Goal: Complete application form

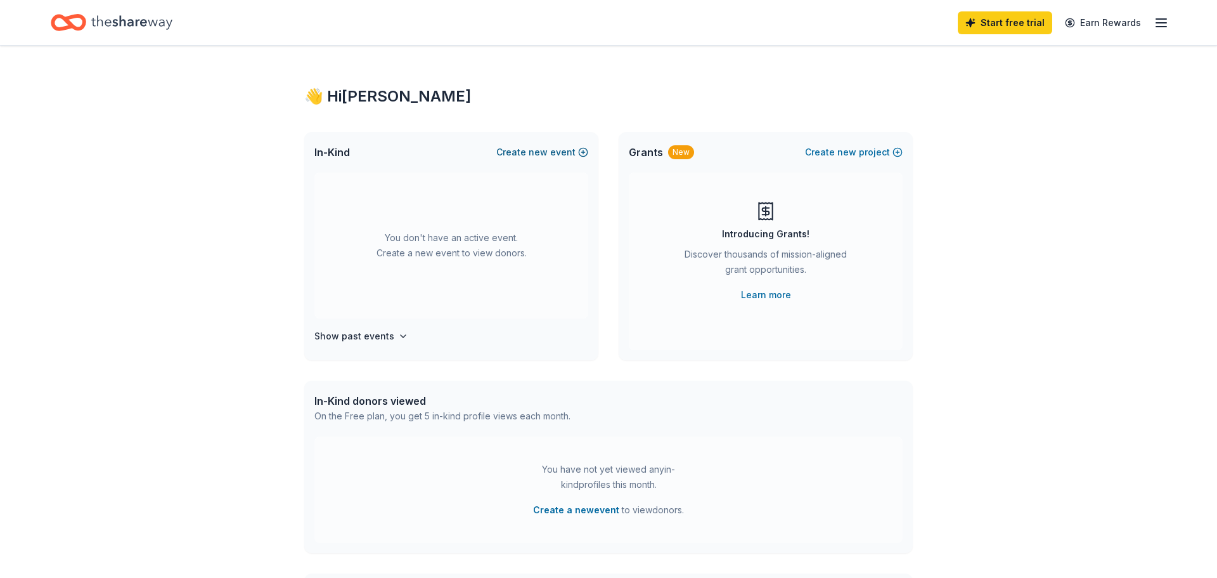
click at [548, 150] on span "new" at bounding box center [538, 152] width 19 height 15
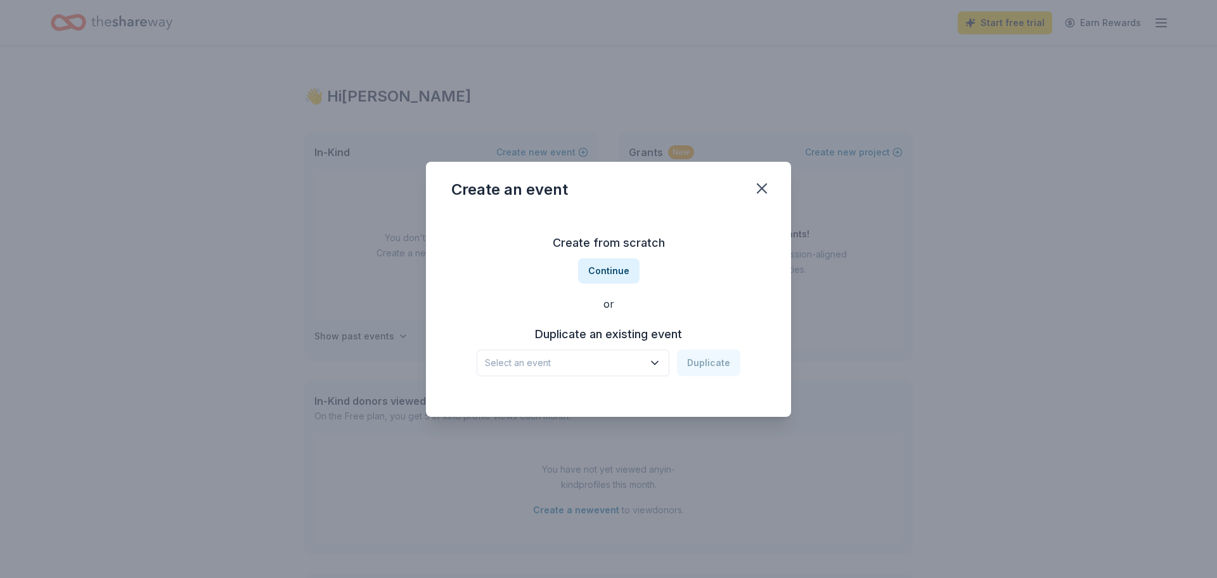
click at [658, 367] on icon "button" at bounding box center [655, 362] width 13 height 13
click at [606, 408] on div "[DATE] · [GEOGRAPHIC_DATA]" at bounding box center [574, 411] width 169 height 15
click at [708, 361] on button "Duplicate" at bounding box center [708, 362] width 63 height 27
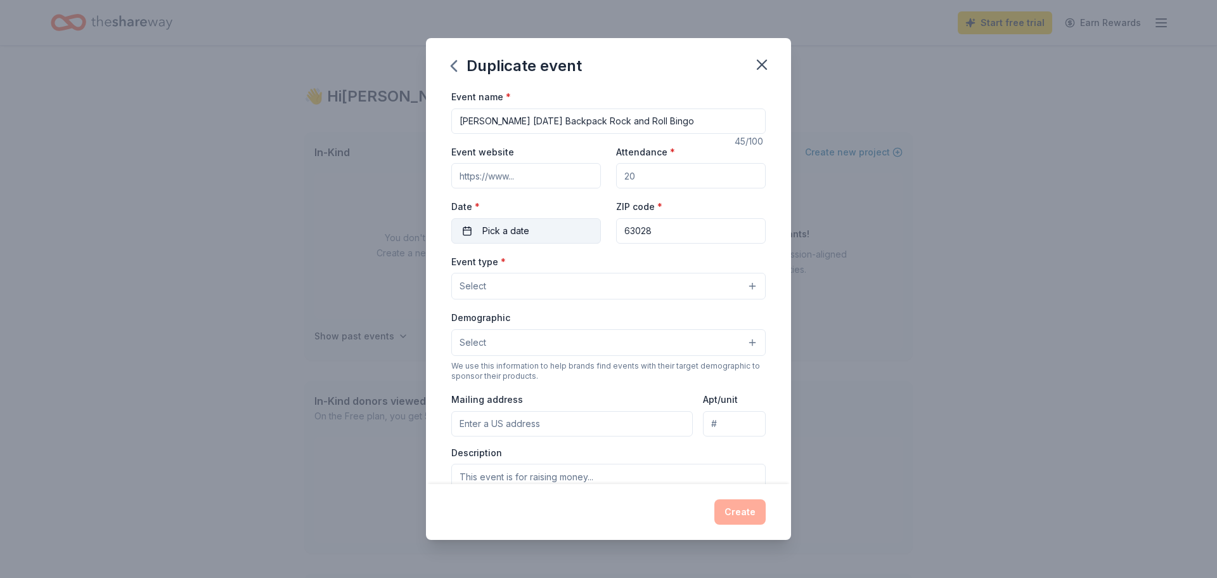
click at [545, 233] on button "Pick a date" at bounding box center [526, 230] width 150 height 25
click at [457, 263] on button "Go to previous month" at bounding box center [458, 264] width 18 height 18
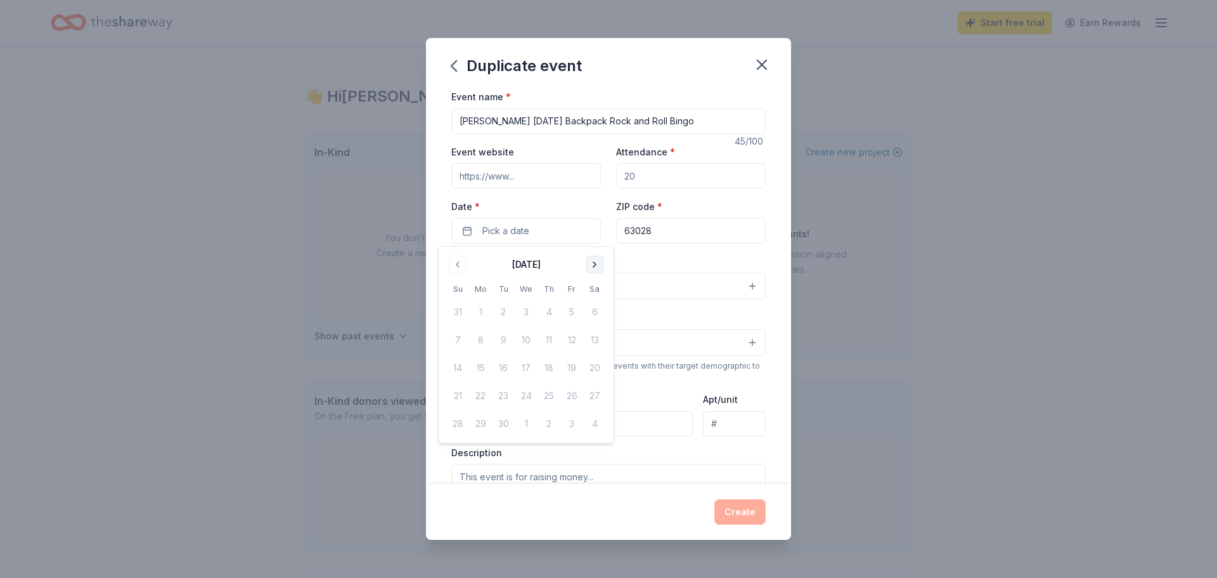
click at [593, 261] on button "Go to next month" at bounding box center [595, 264] width 18 height 18
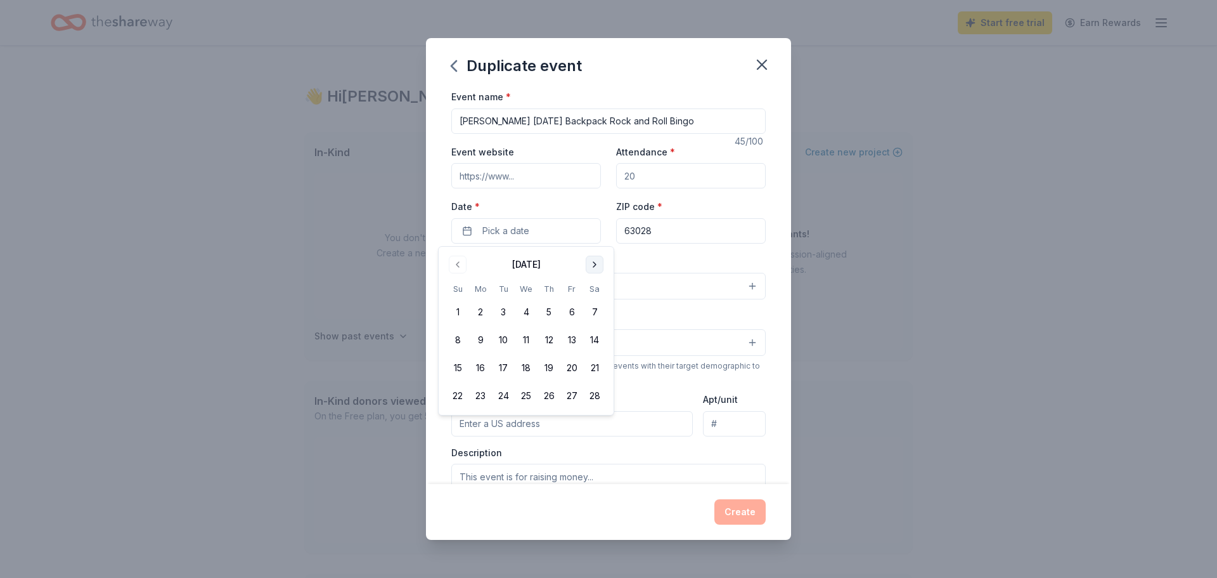
click at [593, 261] on button "Go to next month" at bounding box center [595, 264] width 18 height 18
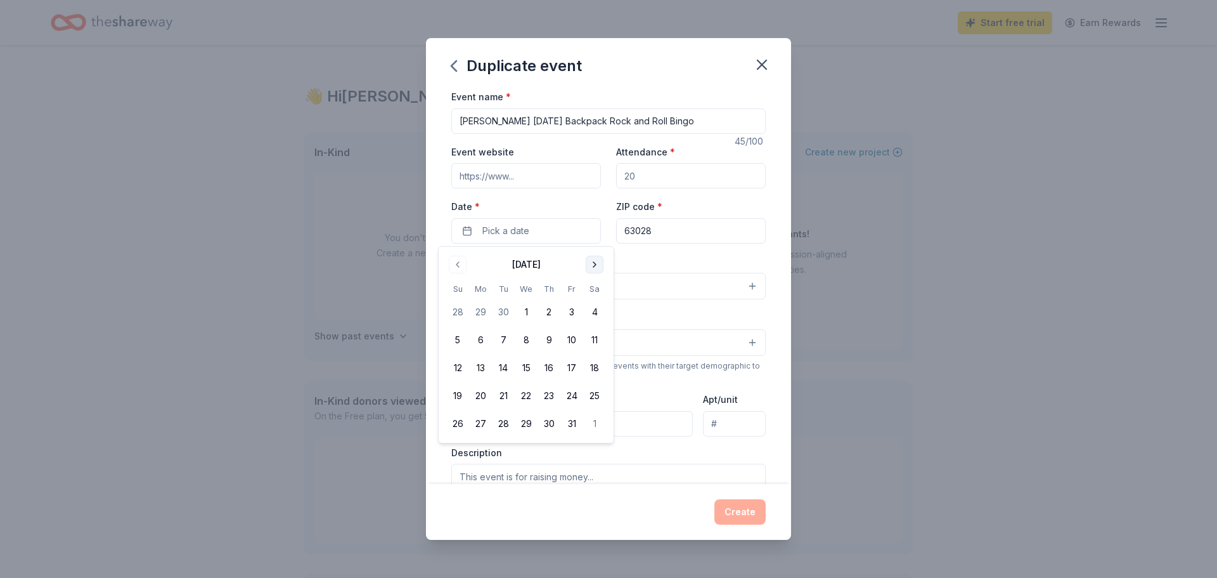
click at [593, 261] on button "Go to next month" at bounding box center [595, 264] width 18 height 18
click at [596, 340] on button "12" at bounding box center [594, 339] width 23 height 23
click at [772, 258] on div "Event name * [PERSON_NAME] [DATE] Backpack Rock and Roll Bingo 45 /100 Event we…" at bounding box center [608, 286] width 365 height 395
click at [752, 283] on button "Select" at bounding box center [608, 286] width 314 height 27
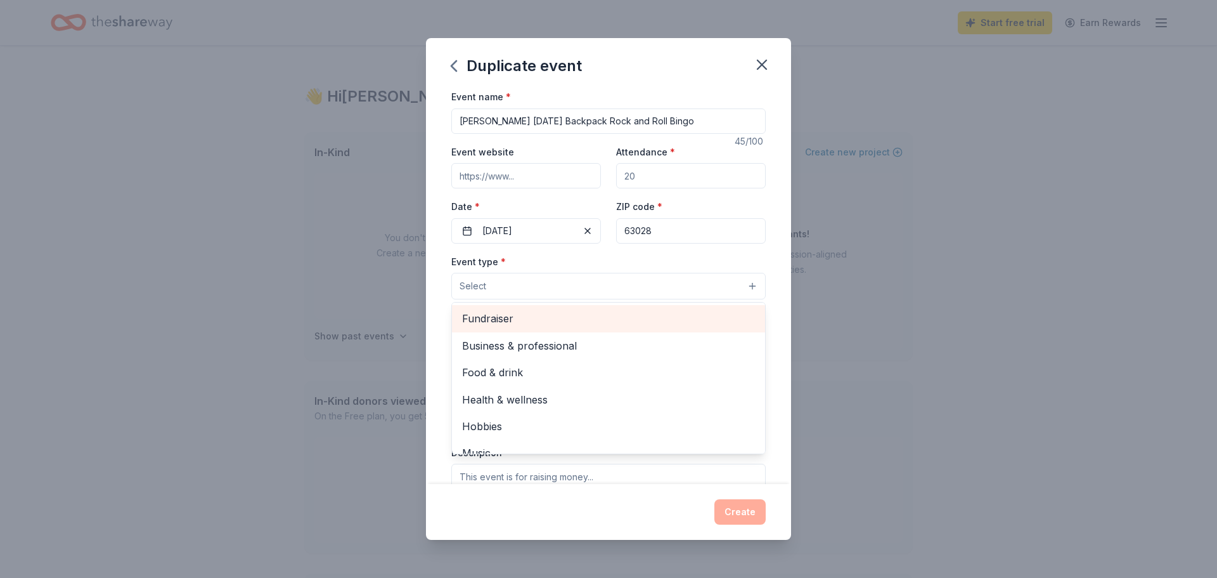
click at [642, 318] on span "Fundraiser" at bounding box center [608, 318] width 293 height 16
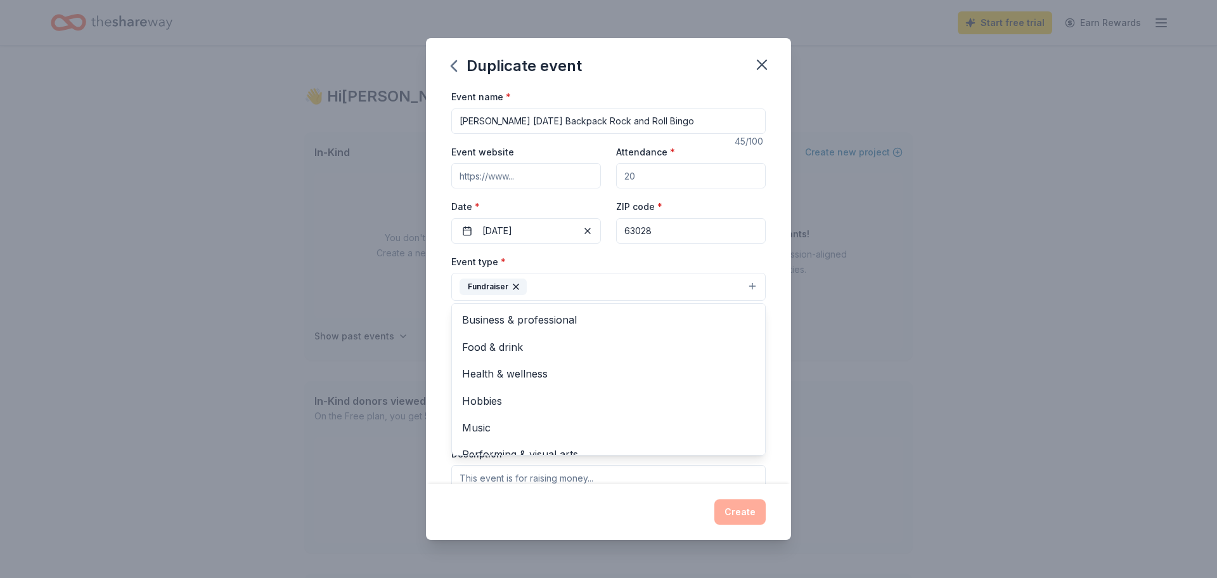
click at [597, 262] on div "Event type * Fundraiser Business & professional Food & drink Health & wellness …" at bounding box center [608, 278] width 314 height 48
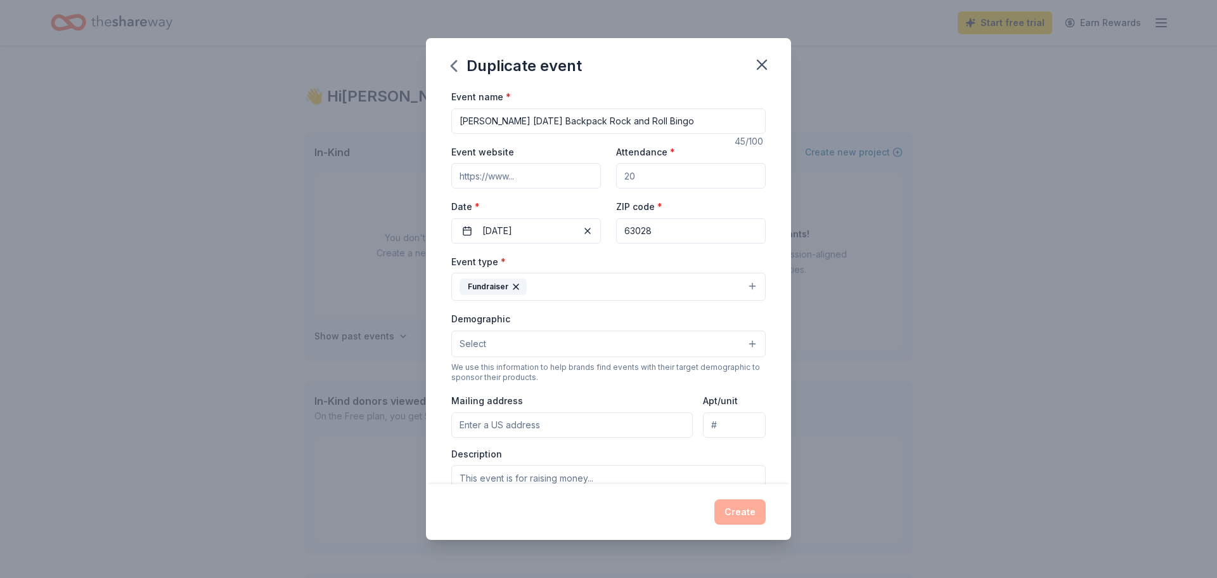
click at [755, 342] on button "Select" at bounding box center [608, 343] width 314 height 27
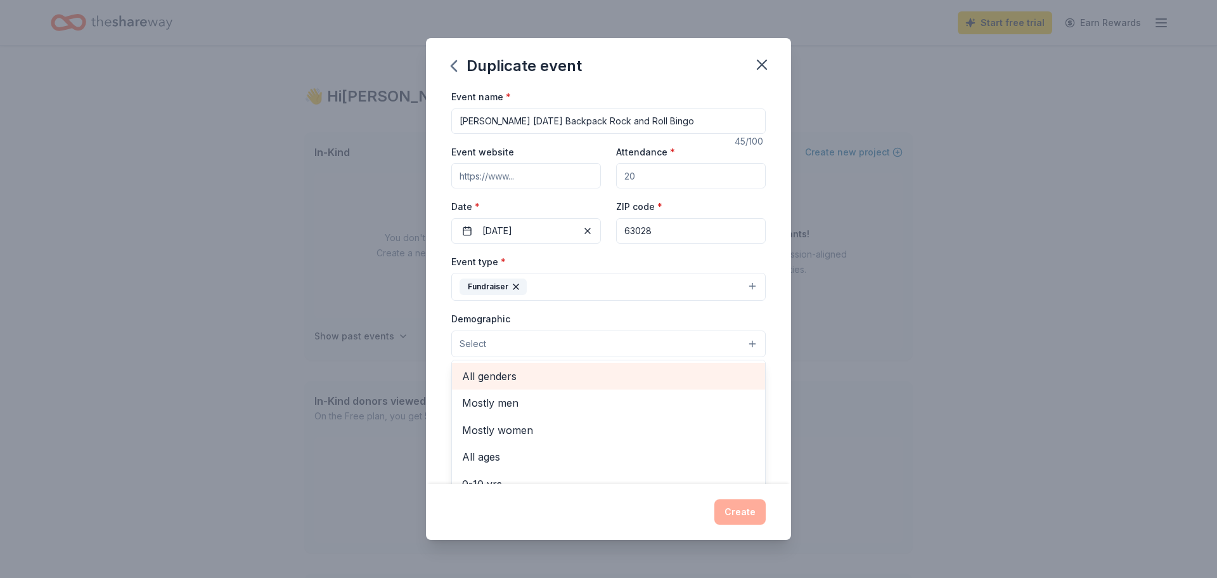
click at [669, 375] on span "All genders" at bounding box center [608, 376] width 293 height 16
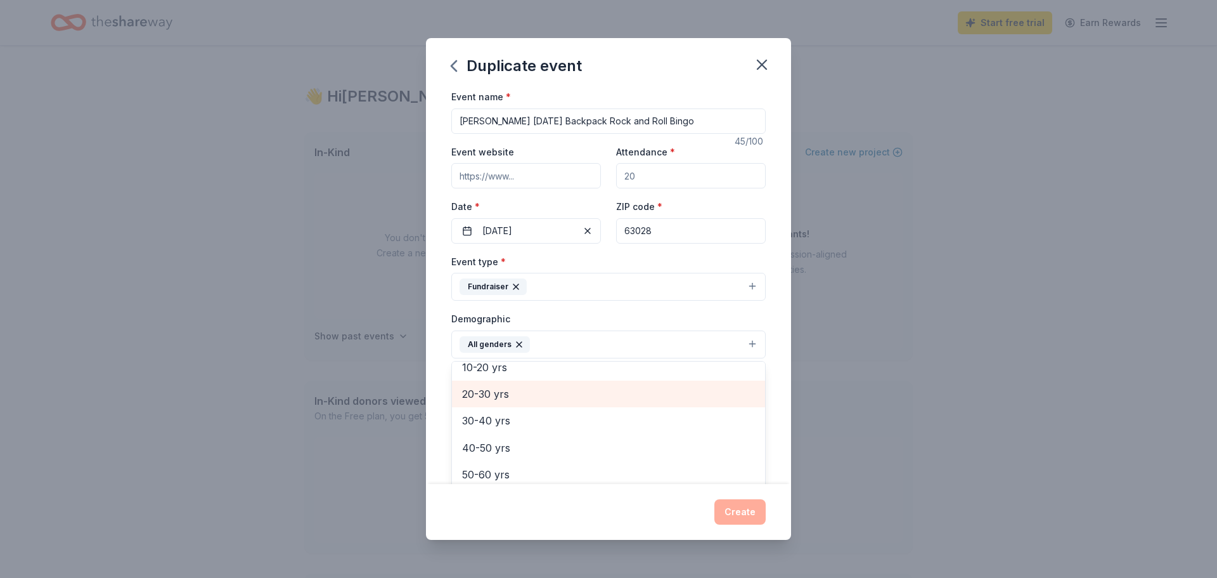
click at [508, 396] on span "20-30 yrs" at bounding box center [608, 393] width 293 height 16
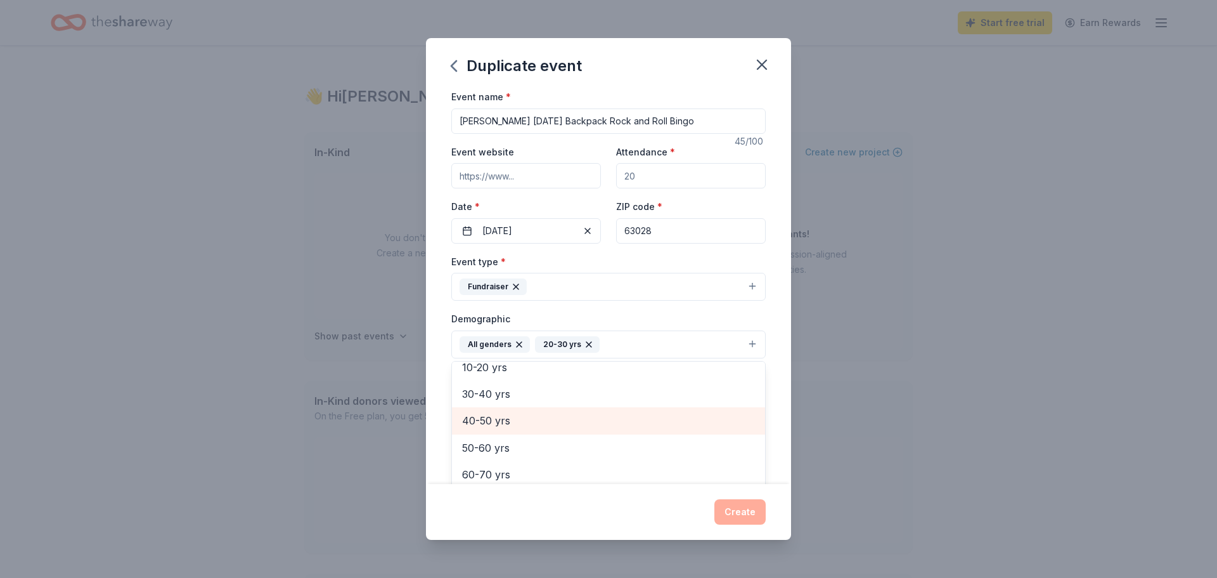
click at [507, 425] on span "40-50 yrs" at bounding box center [608, 420] width 293 height 16
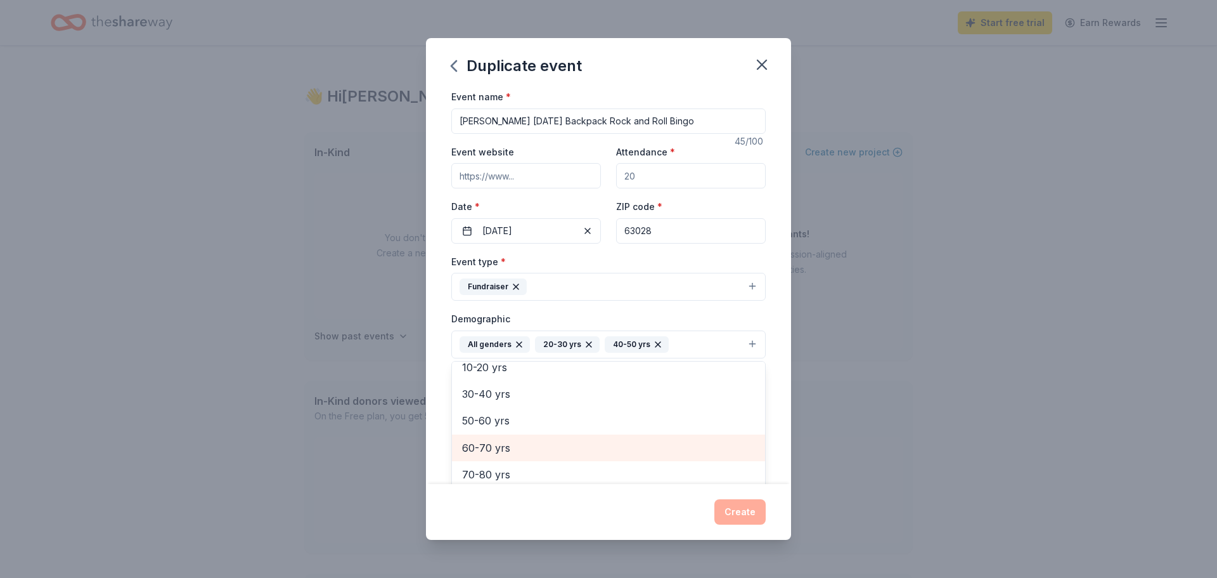
click at [504, 446] on span "60-70 yrs" at bounding box center [608, 447] width 293 height 16
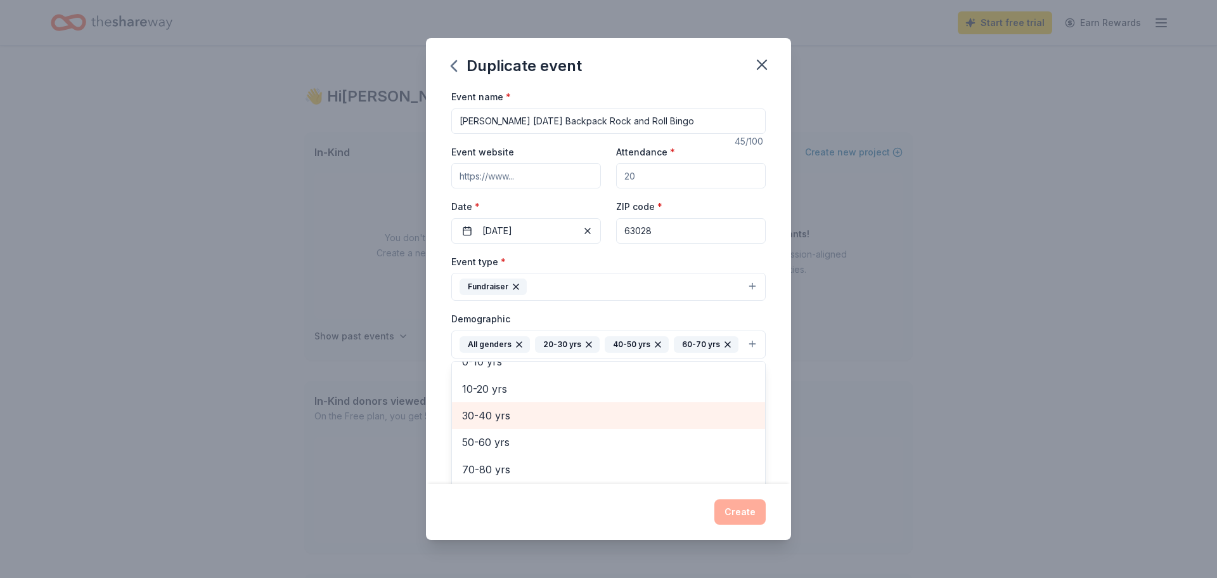
click at [500, 418] on span "30-40 yrs" at bounding box center [608, 415] width 293 height 16
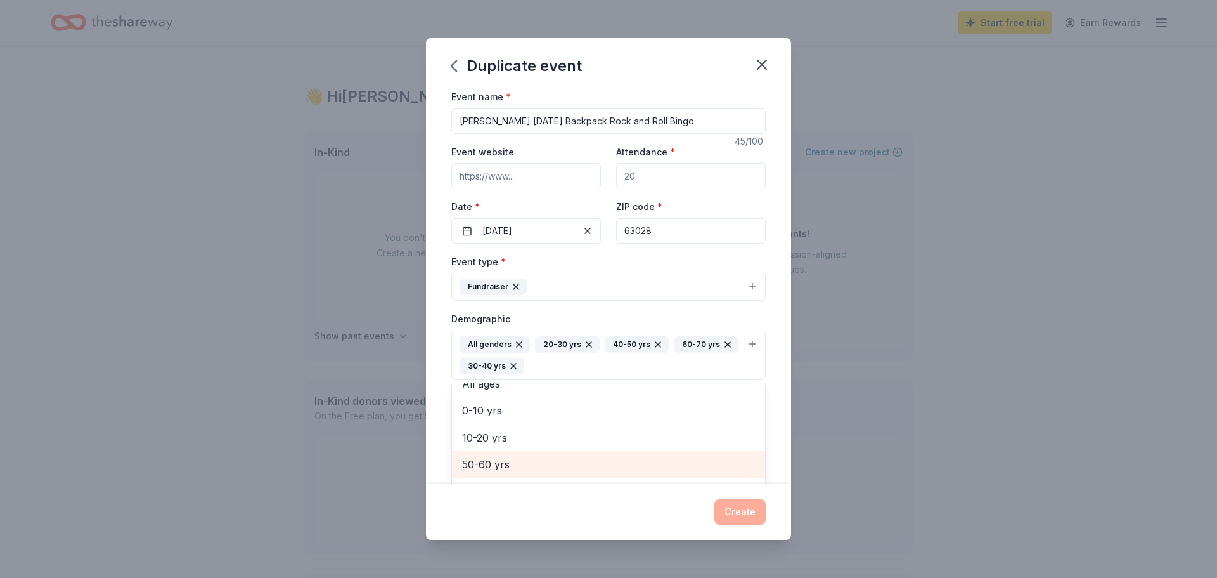
click at [539, 465] on span "50-60 yrs" at bounding box center [608, 464] width 293 height 16
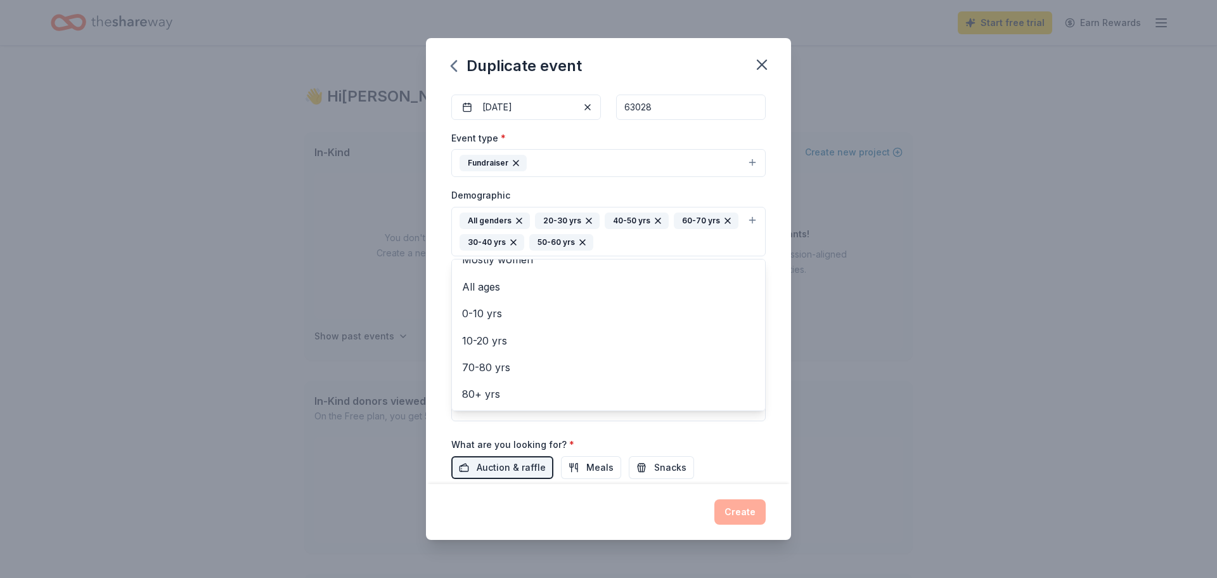
scroll to position [129, 0]
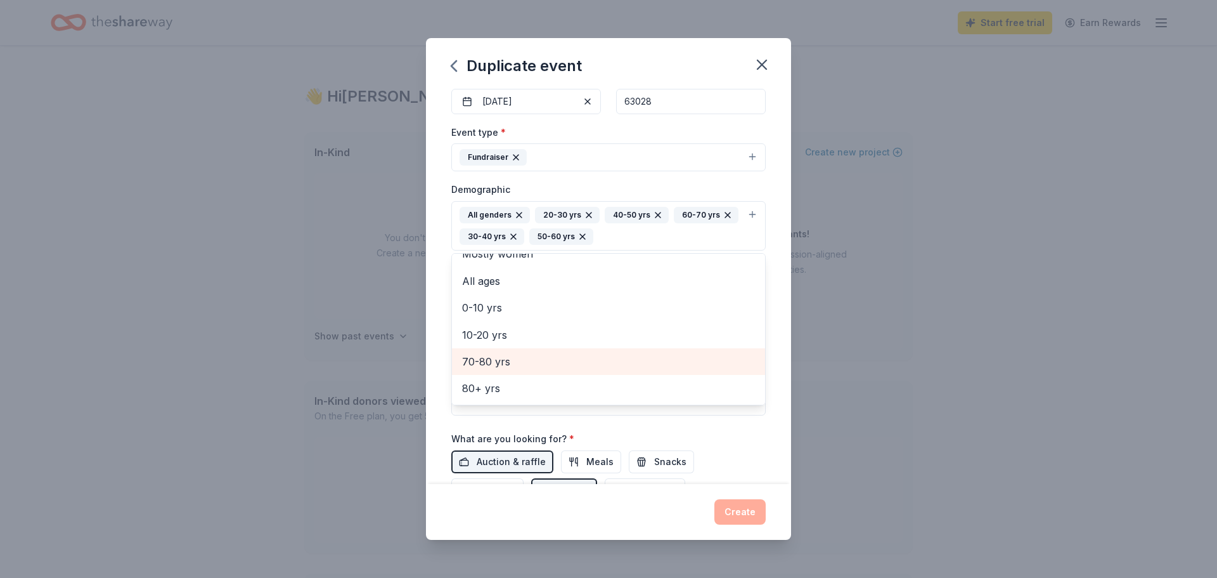
click at [512, 370] on div "70-80 yrs" at bounding box center [608, 361] width 313 height 27
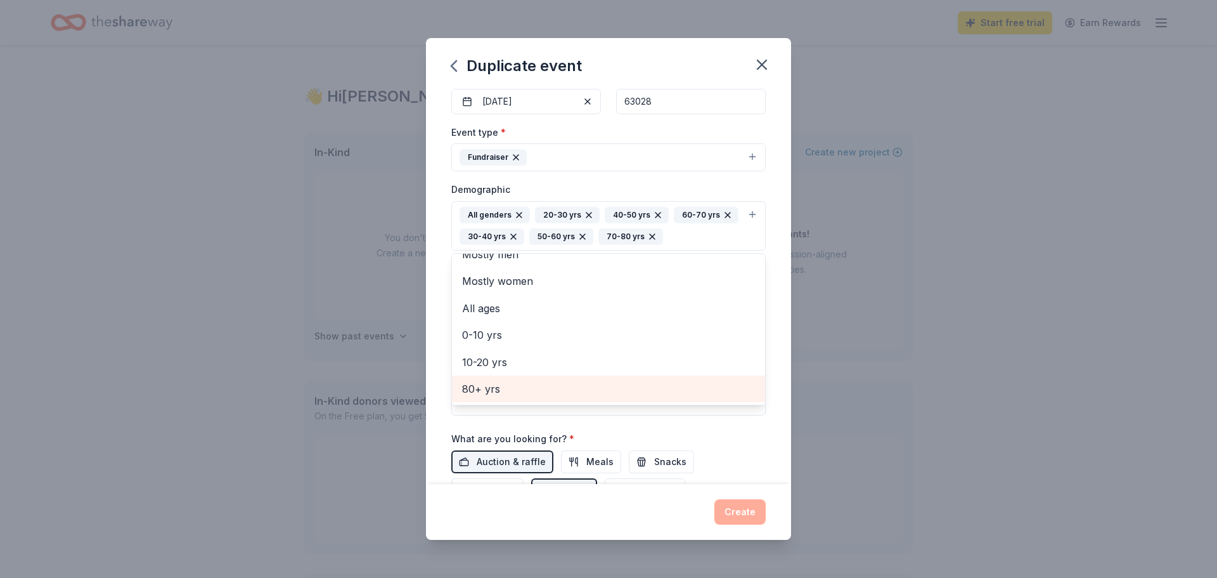
click at [496, 391] on span "80+ yrs" at bounding box center [608, 388] width 293 height 16
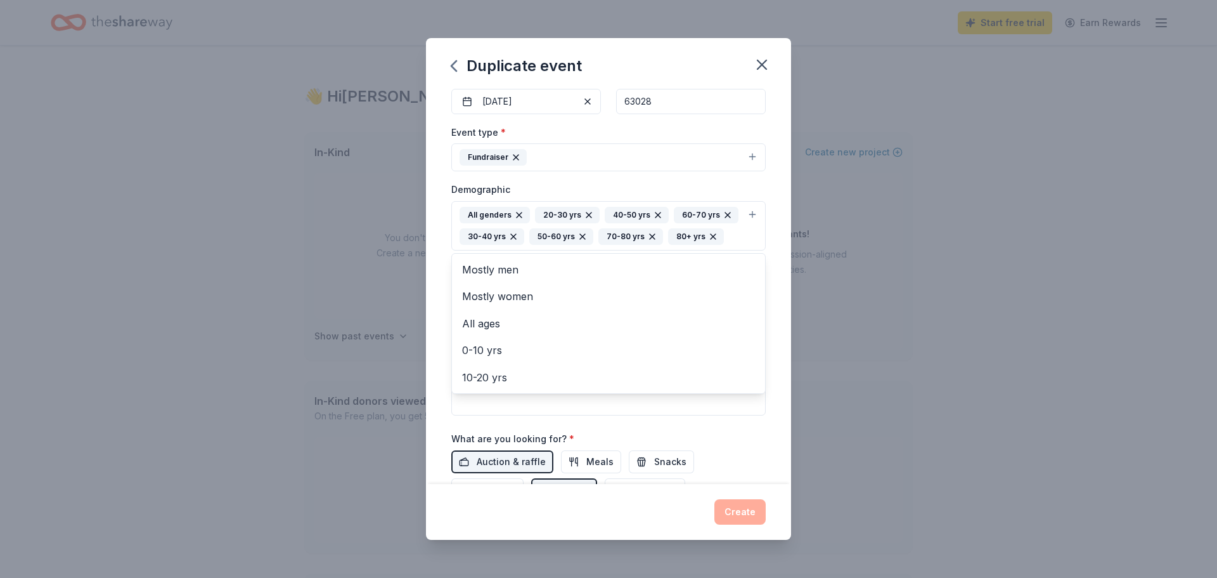
click at [595, 427] on div "Event name * [PERSON_NAME] [DATE] Backpack Rock and Roll Bingo 45 /100 Event we…" at bounding box center [608, 264] width 314 height 610
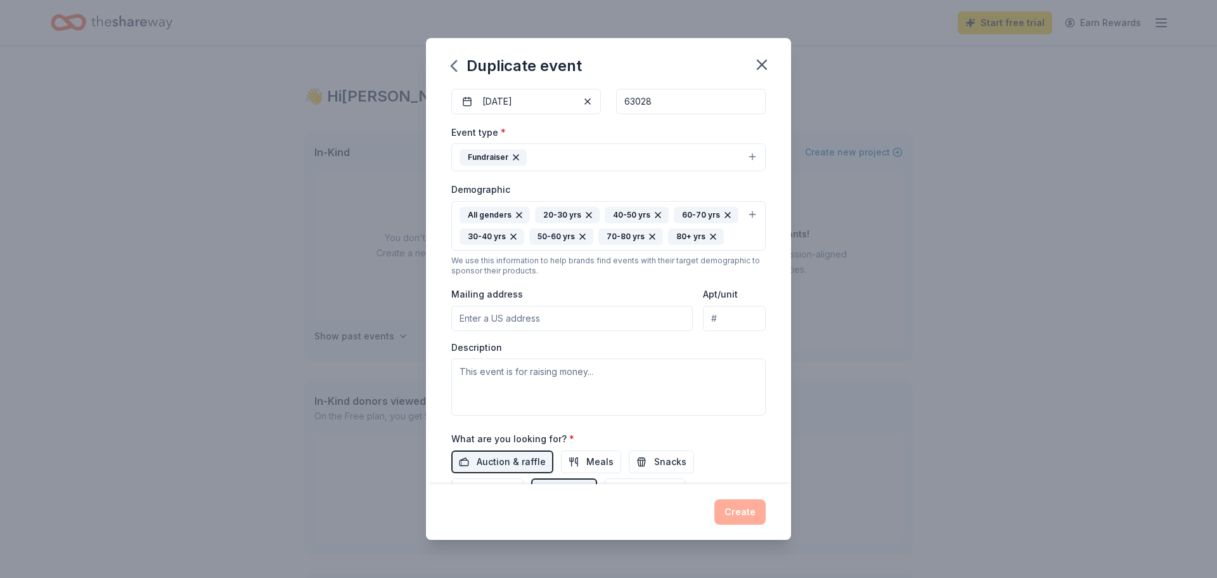
click at [579, 318] on input "Mailing address" at bounding box center [572, 318] width 242 height 25
type input "[STREET_ADDRESS]"
click at [543, 369] on textarea at bounding box center [608, 386] width 314 height 57
click at [656, 370] on textarea "This is event is raising money to help feed kids from [MEDICAL_DATA] familys" at bounding box center [608, 386] width 314 height 57
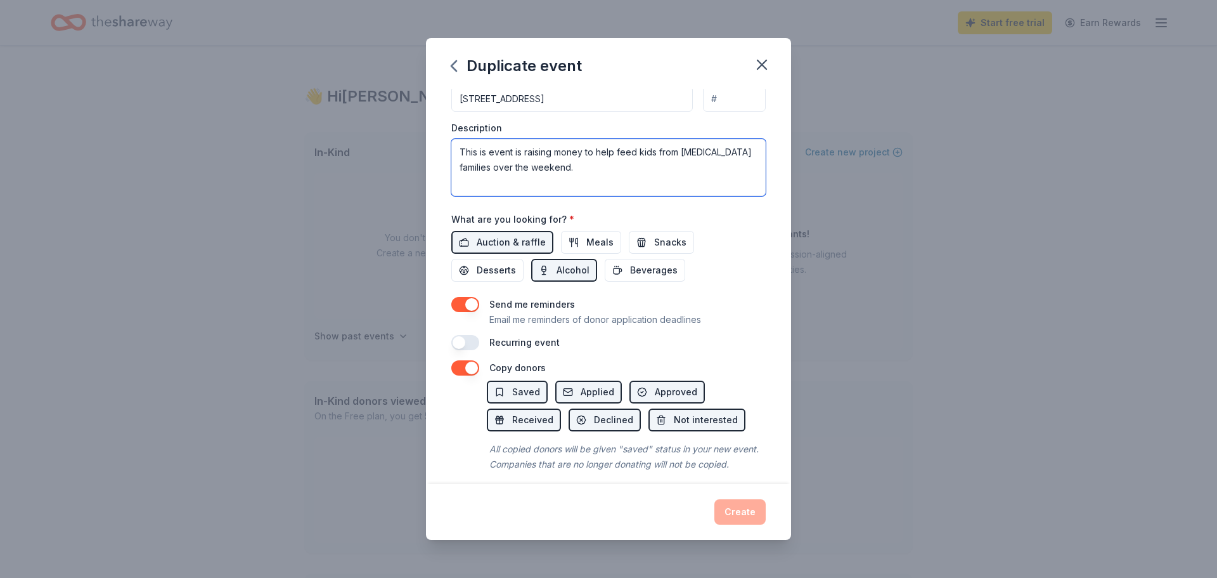
scroll to position [359, 0]
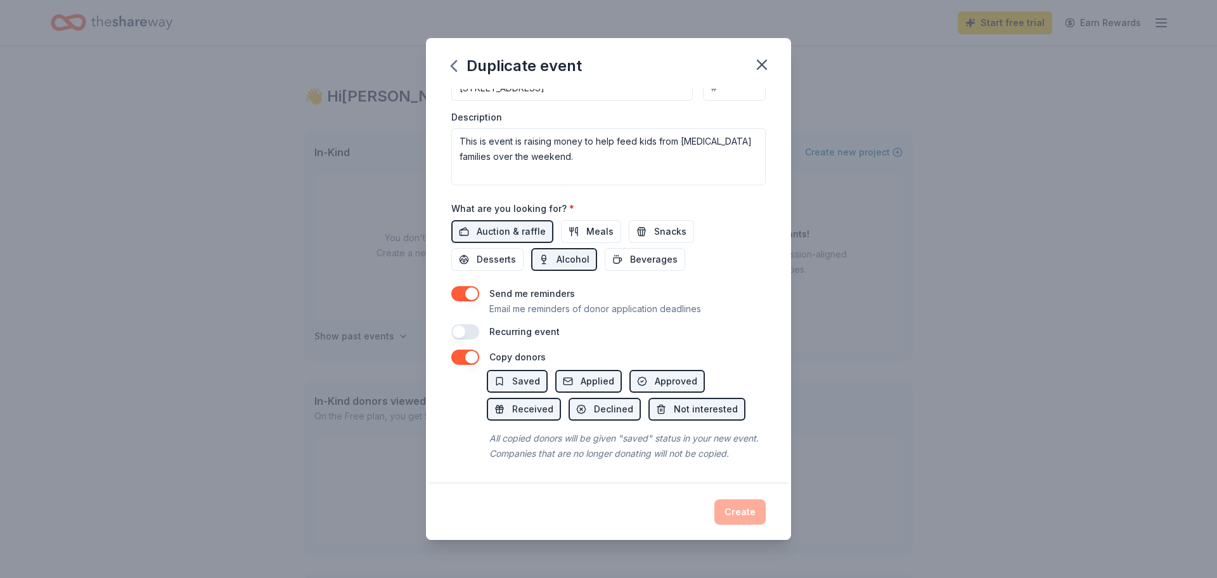
click at [736, 512] on div "Create" at bounding box center [608, 511] width 314 height 25
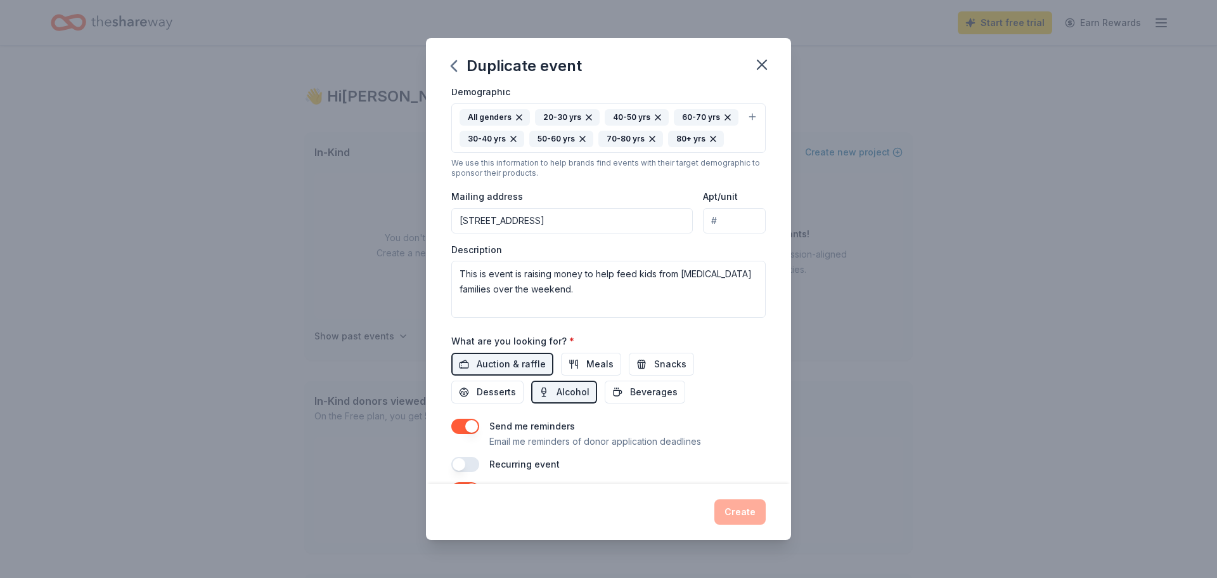
scroll to position [224, 0]
click at [484, 276] on textarea "This is event is raising money to help feed kids from [MEDICAL_DATA] families o…" at bounding box center [608, 291] width 314 height 57
click at [487, 277] on textarea "This is event is raising money to help feed kids from [MEDICAL_DATA] families o…" at bounding box center [608, 291] width 314 height 57
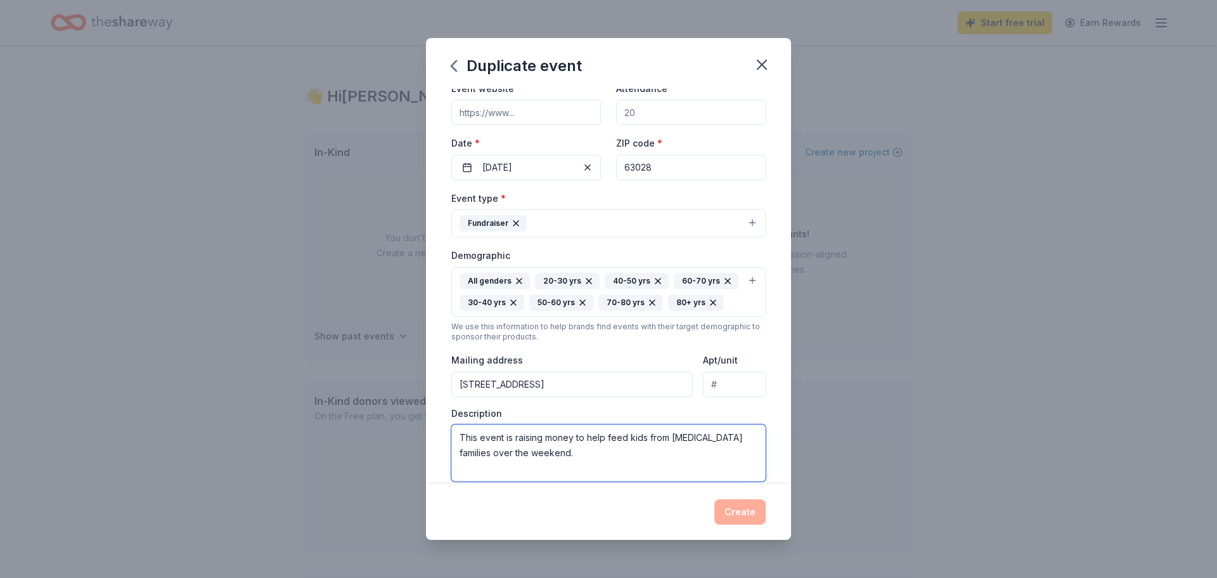
scroll to position [0, 0]
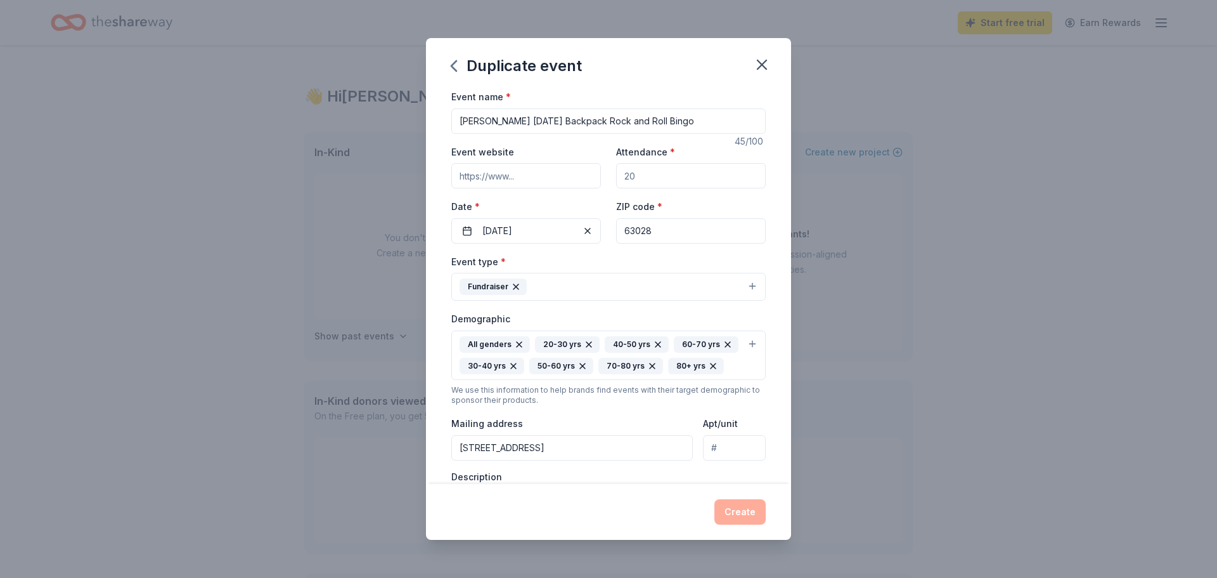
type textarea "This event is raising money to help feed kids from [MEDICAL_DATA] families over…"
click at [649, 179] on input "Attendance *" at bounding box center [691, 175] width 150 height 25
drag, startPoint x: 652, startPoint y: 174, endPoint x: 614, endPoint y: 173, distance: 38.0
click at [614, 173] on div "Event website Attendance * Date * [DATE] ZIP code * 63028" at bounding box center [608, 194] width 314 height 100
type input "200"
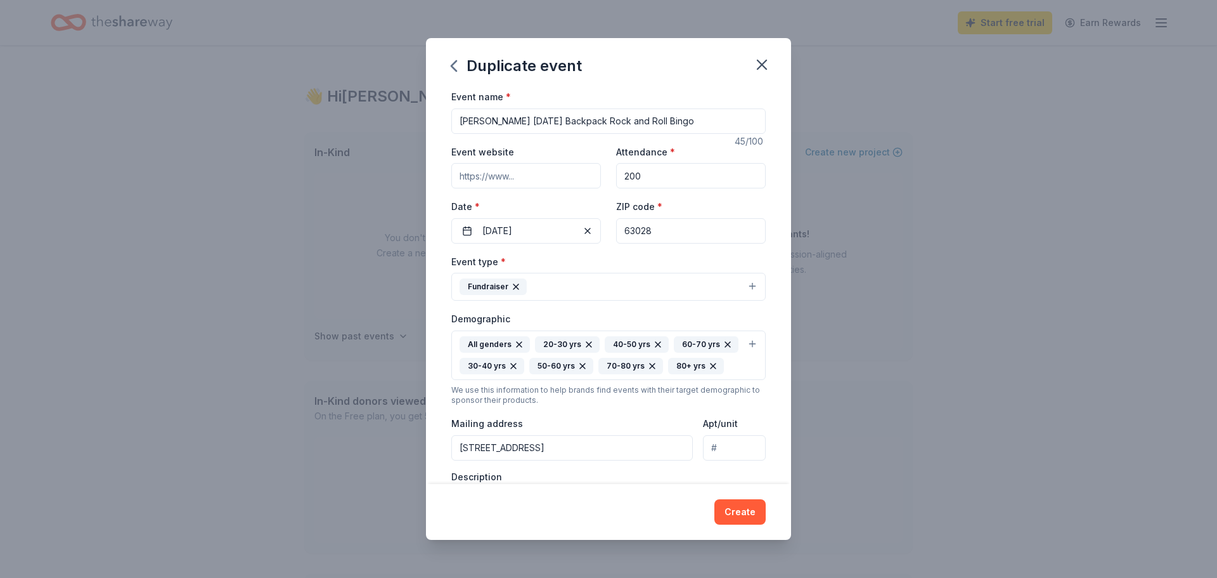
click at [522, 174] on input "Event website" at bounding box center [526, 175] width 150 height 25
click at [739, 510] on button "Create" at bounding box center [739, 511] width 51 height 25
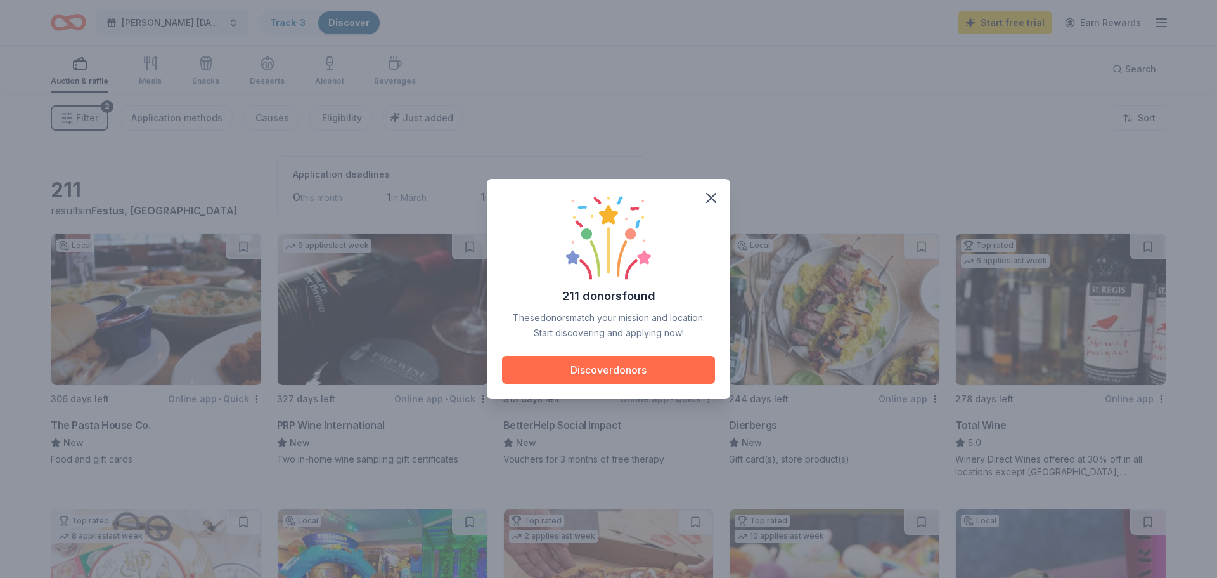
click at [608, 366] on button "Discover donors" at bounding box center [608, 370] width 213 height 28
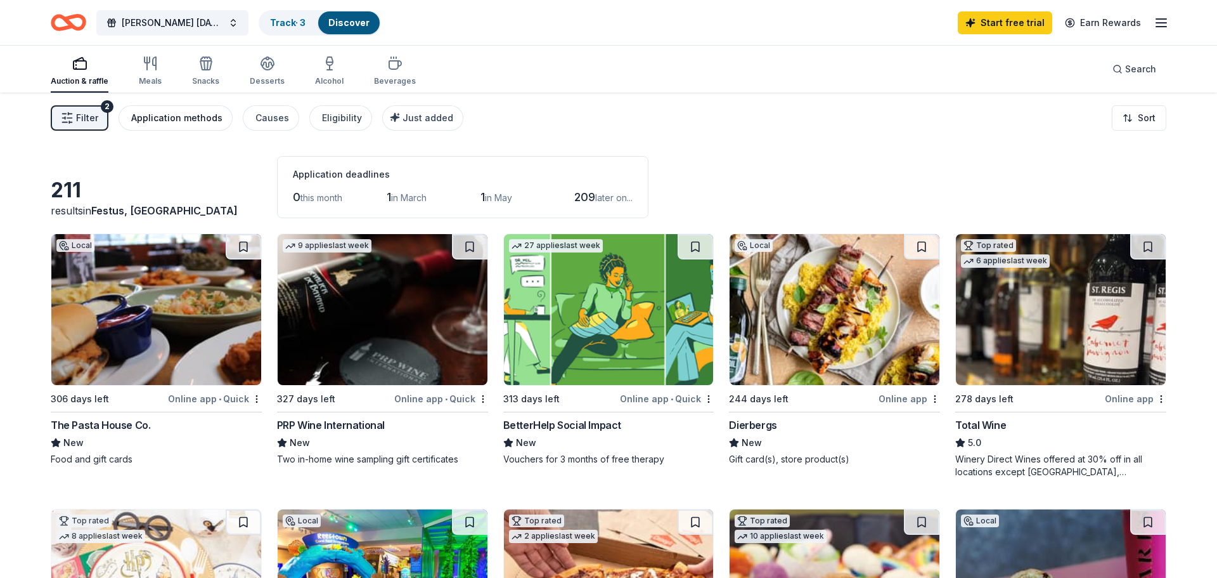
click at [171, 117] on div "Application methods" at bounding box center [176, 117] width 91 height 15
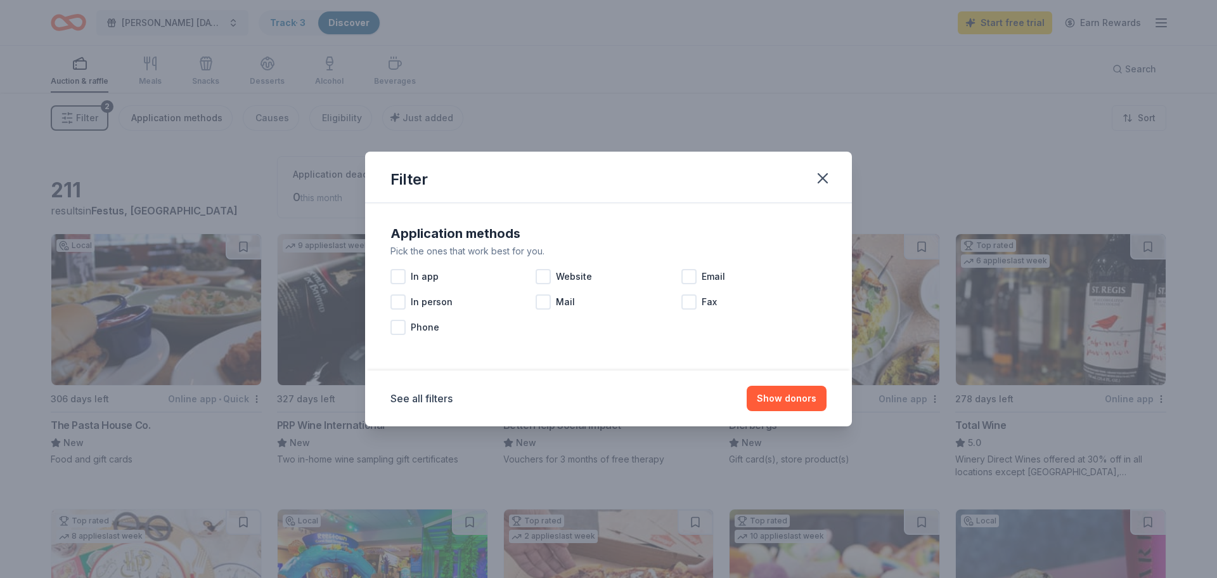
click at [171, 117] on div "Filter Application methods Pick the ones that work best for you. In app Website…" at bounding box center [608, 289] width 1217 height 578
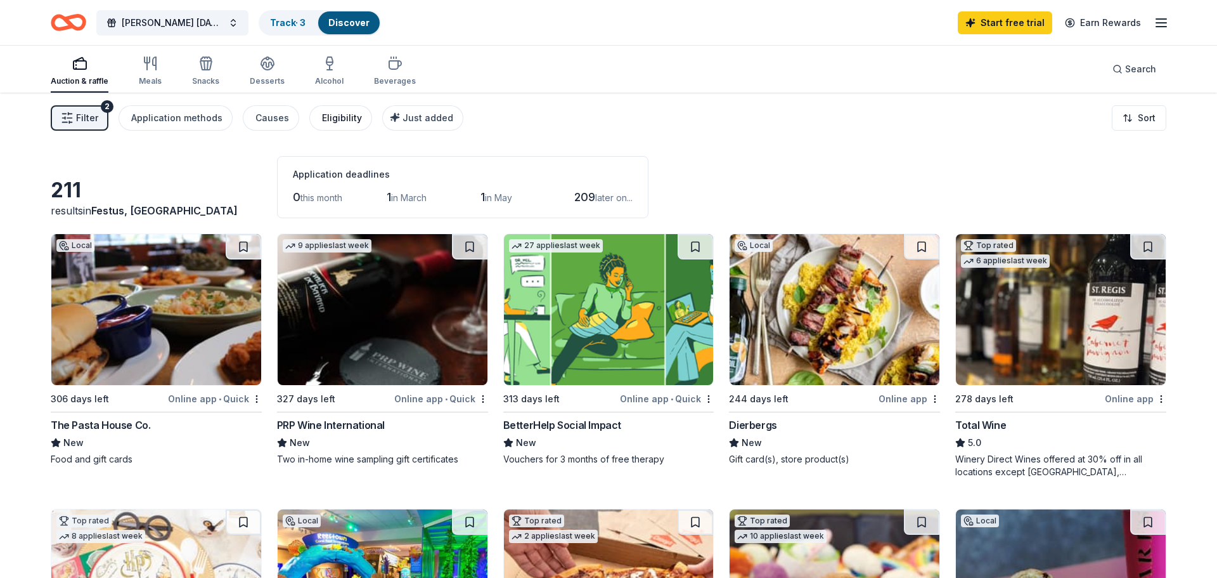
click at [325, 117] on div "Eligibility" at bounding box center [342, 117] width 40 height 15
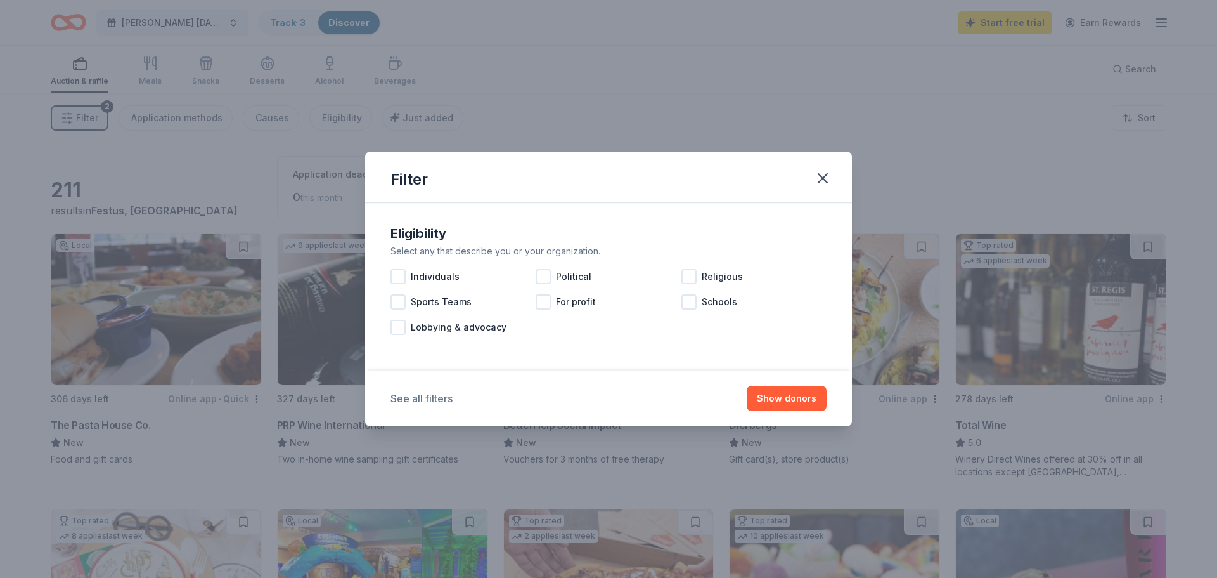
click at [439, 395] on button "See all filters" at bounding box center [422, 398] width 62 height 15
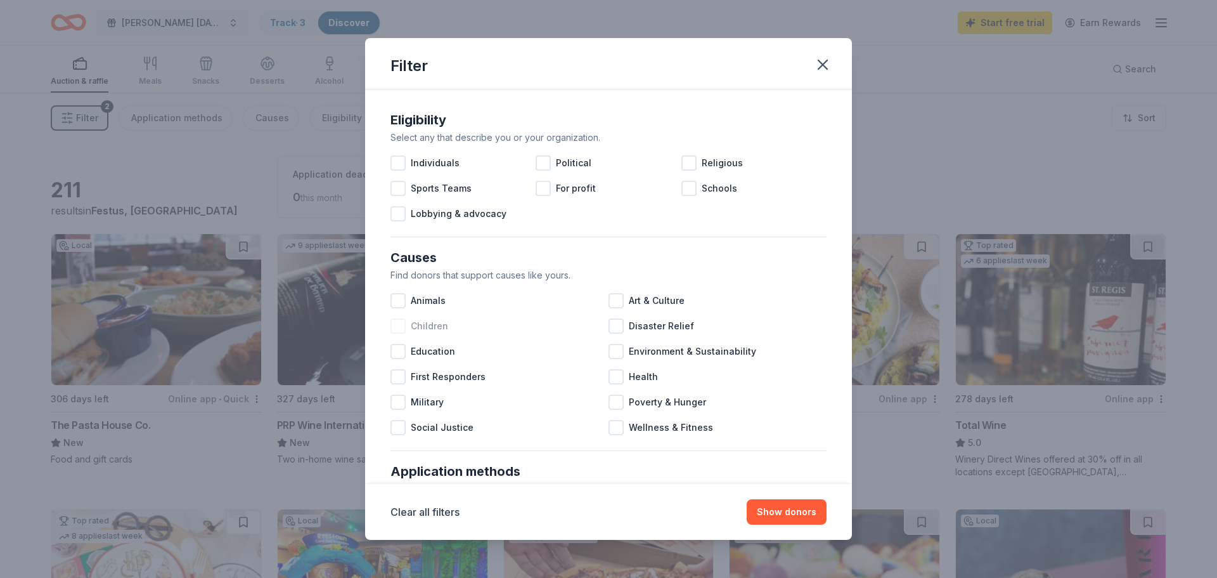
click at [396, 323] on div at bounding box center [398, 325] width 15 height 15
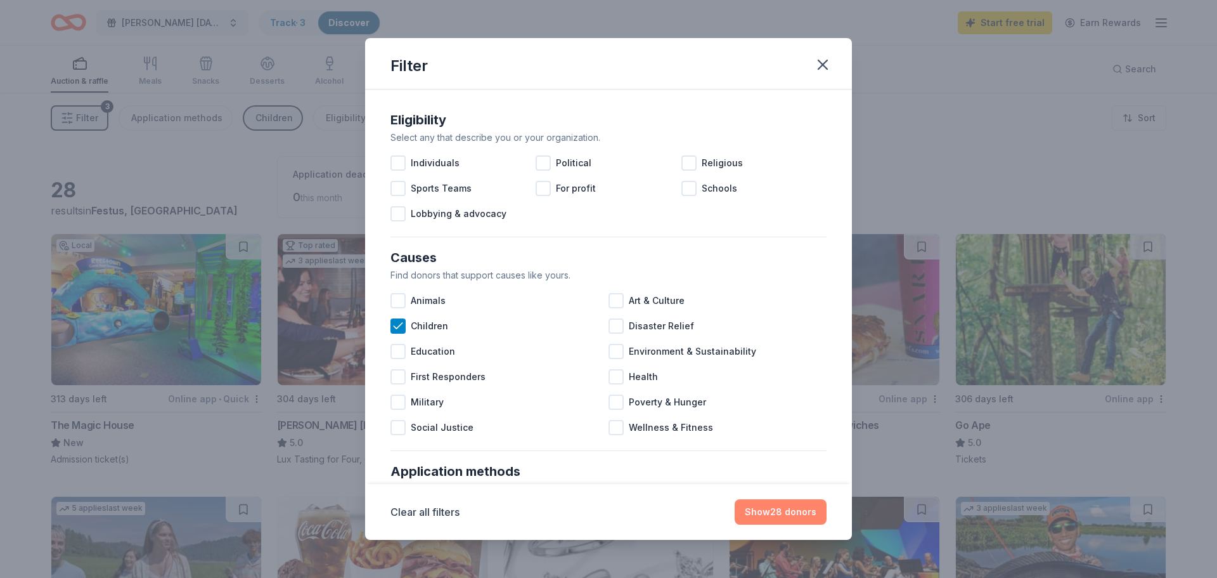
click at [789, 508] on button "Show 28 donors" at bounding box center [781, 511] width 92 height 25
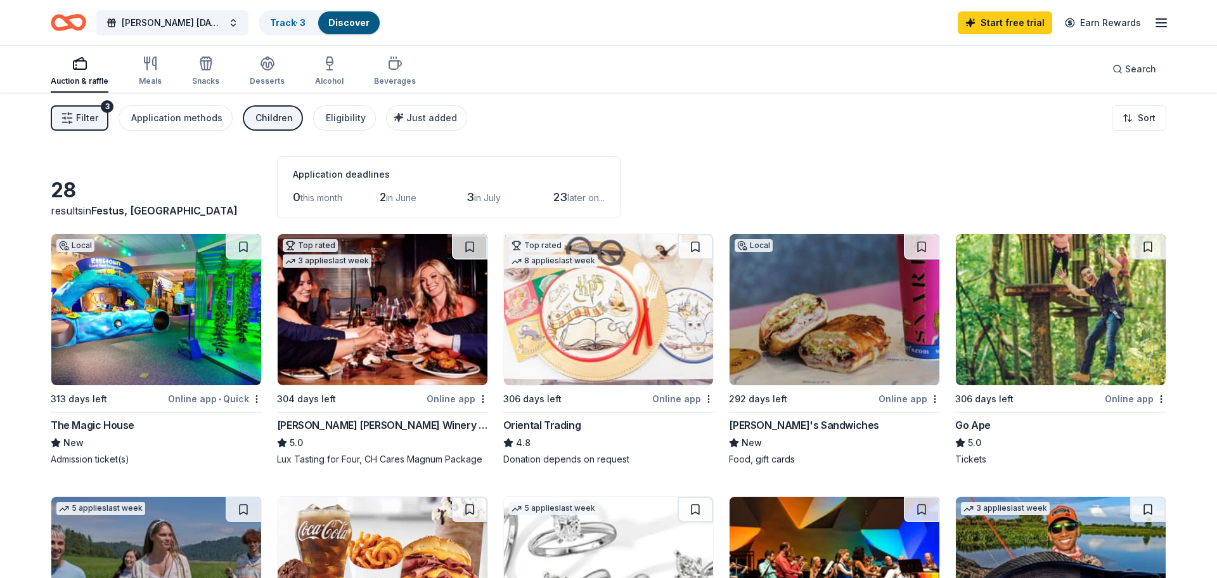
click at [320, 424] on div "[PERSON_NAME] [PERSON_NAME] Winery and Restaurants" at bounding box center [382, 424] width 211 height 15
click at [335, 119] on div "Eligibility" at bounding box center [346, 117] width 40 height 15
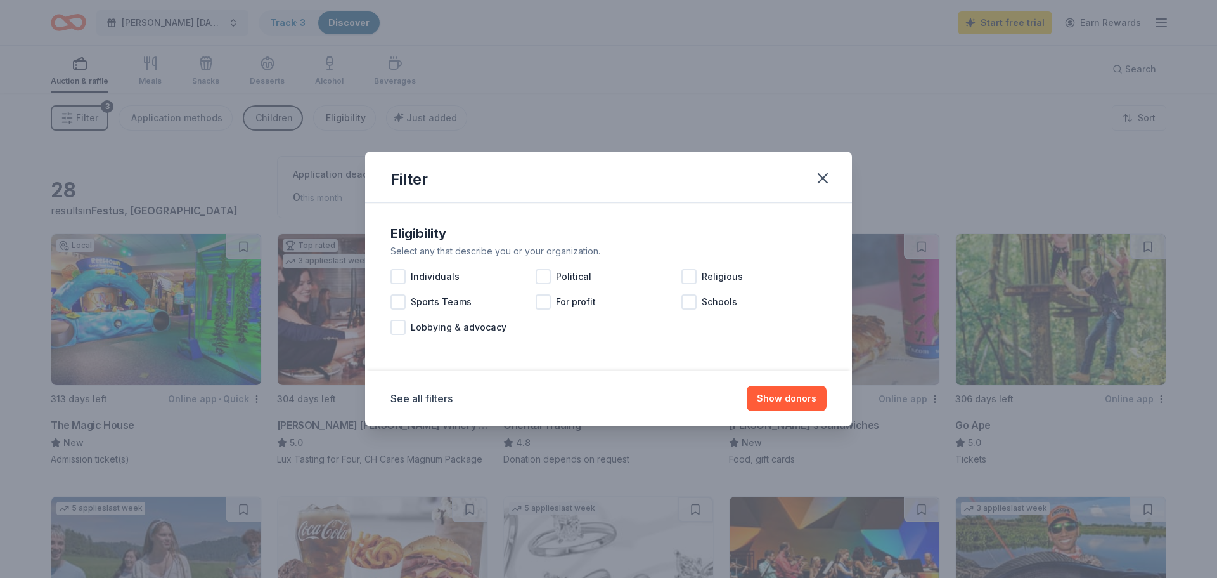
click at [335, 119] on div "Filter Eligibility Select any that describe you or your organization. Individua…" at bounding box center [608, 289] width 1217 height 578
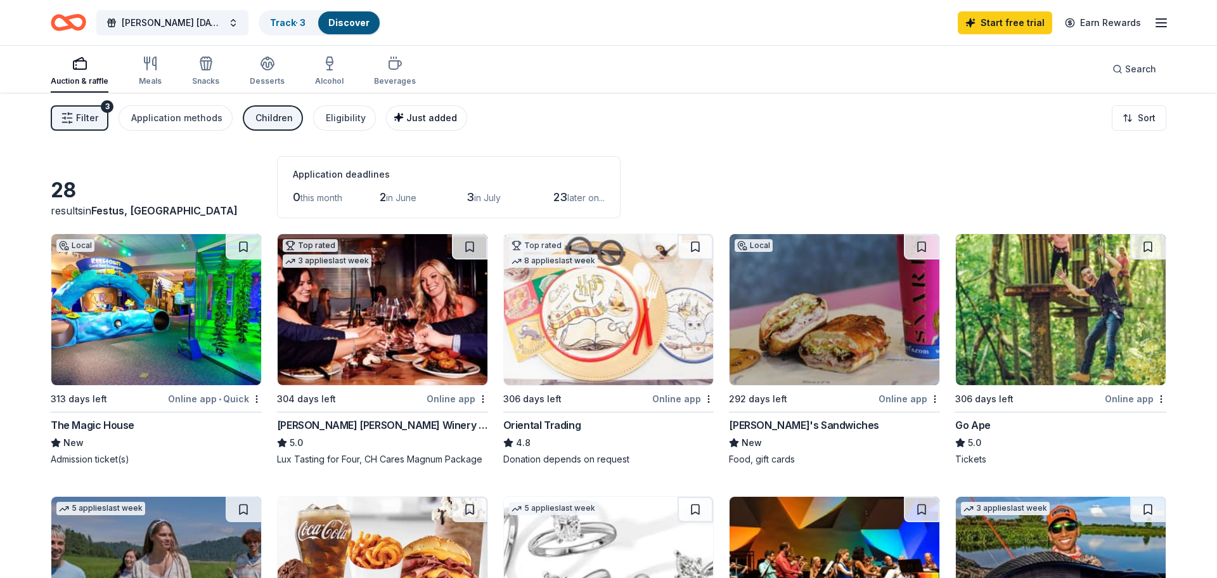
click at [430, 122] on span "Just added" at bounding box center [431, 117] width 51 height 11
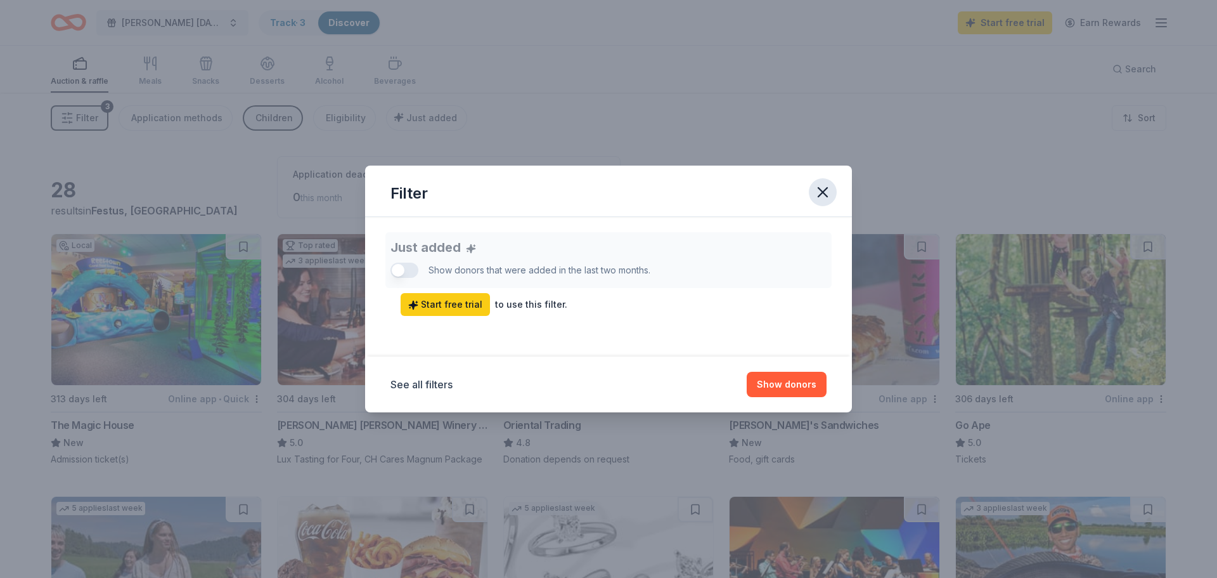
click at [827, 186] on icon "button" at bounding box center [823, 192] width 18 height 18
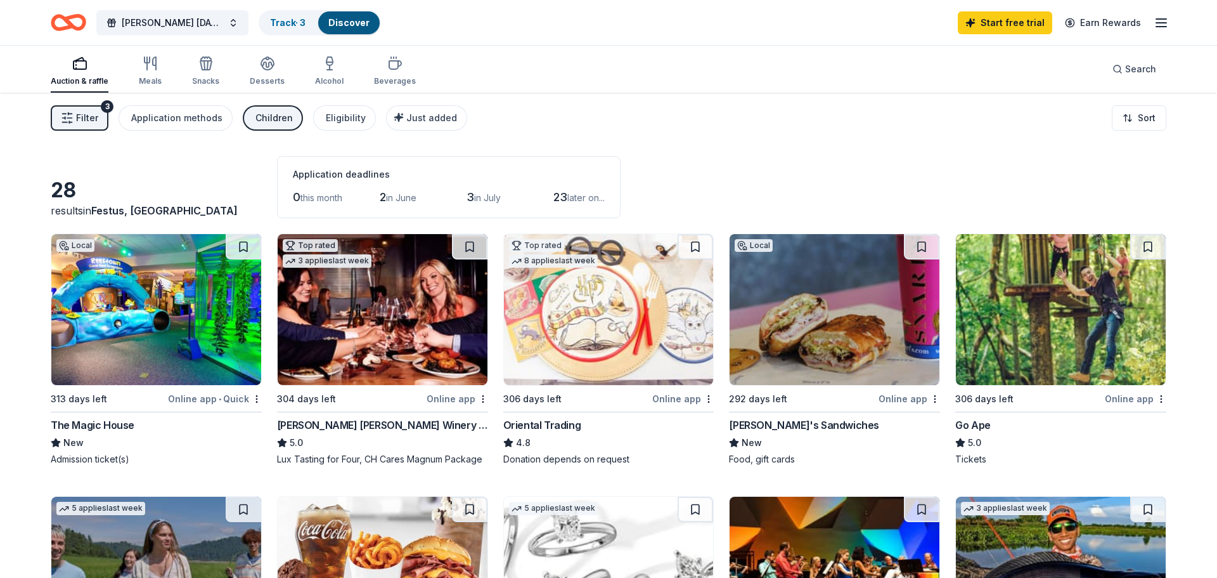
click at [86, 72] on div "Auction & raffle" at bounding box center [80, 71] width 58 height 30
click at [321, 76] on div "Alcohol" at bounding box center [329, 81] width 29 height 10
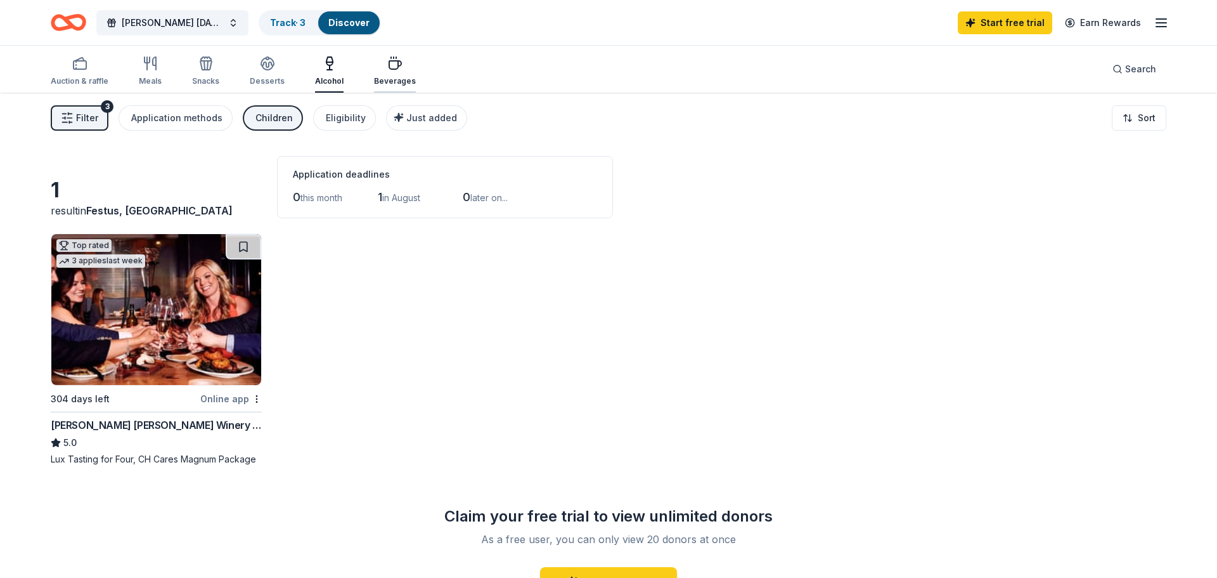
click at [387, 70] on icon "button" at bounding box center [394, 63] width 15 height 15
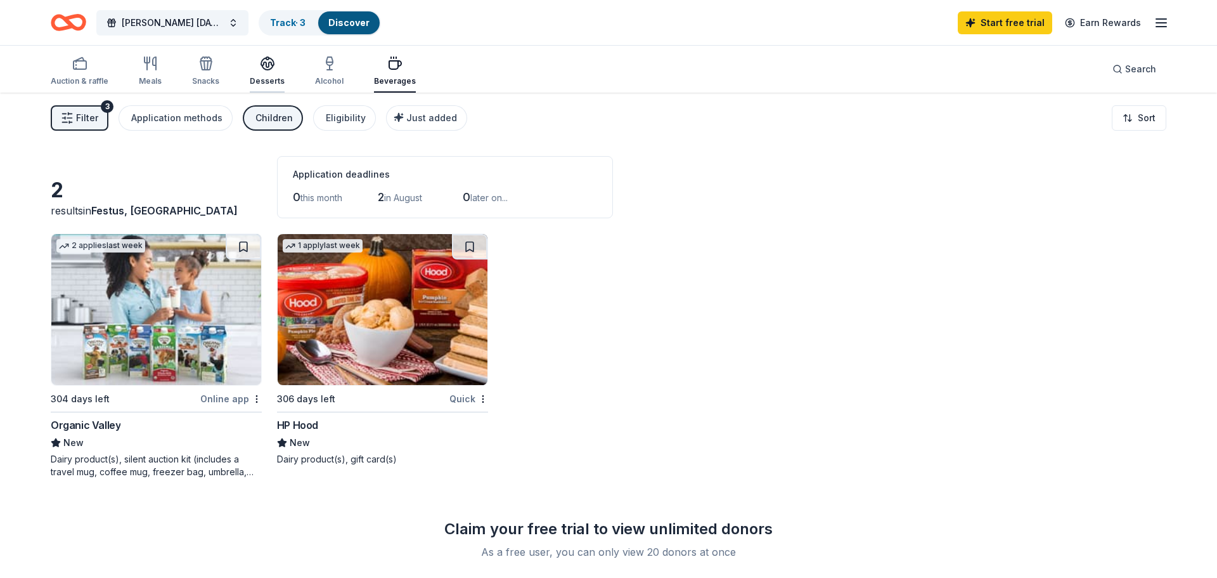
click at [261, 65] on icon "button" at bounding box center [267, 63] width 13 height 10
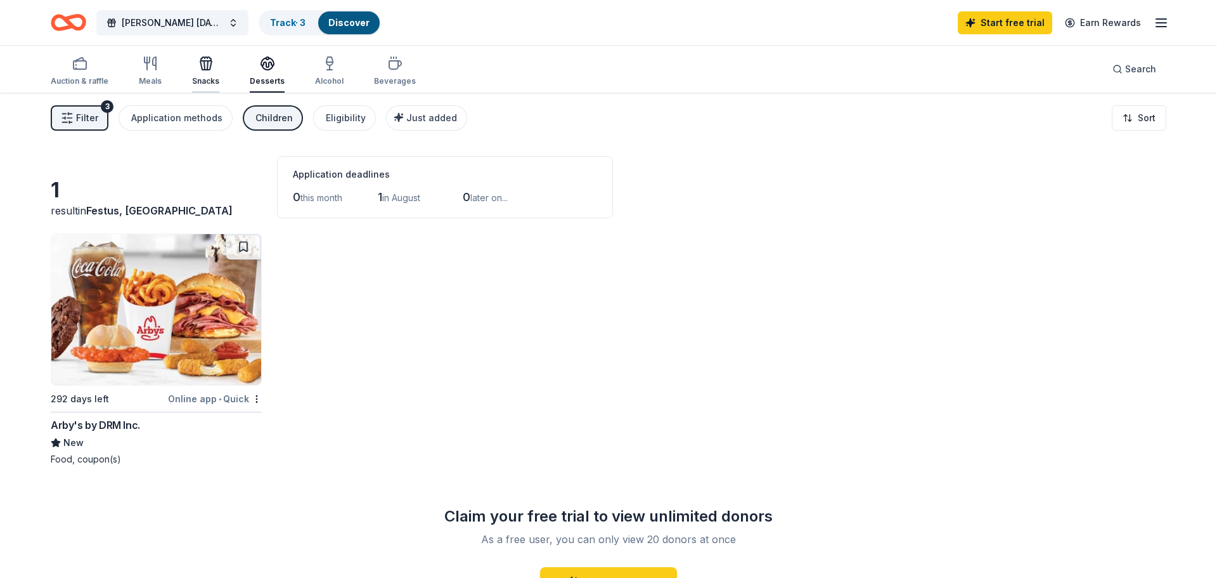
click at [195, 70] on div "button" at bounding box center [205, 63] width 27 height 15
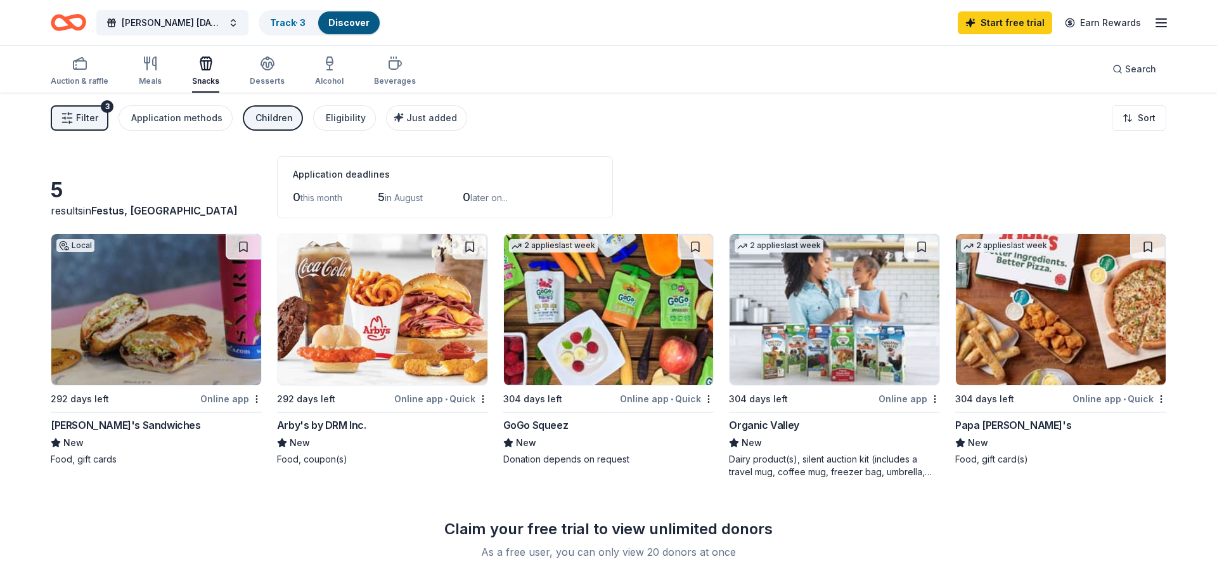
click at [107, 425] on div "[PERSON_NAME]'s Sandwiches" at bounding box center [126, 424] width 150 height 15
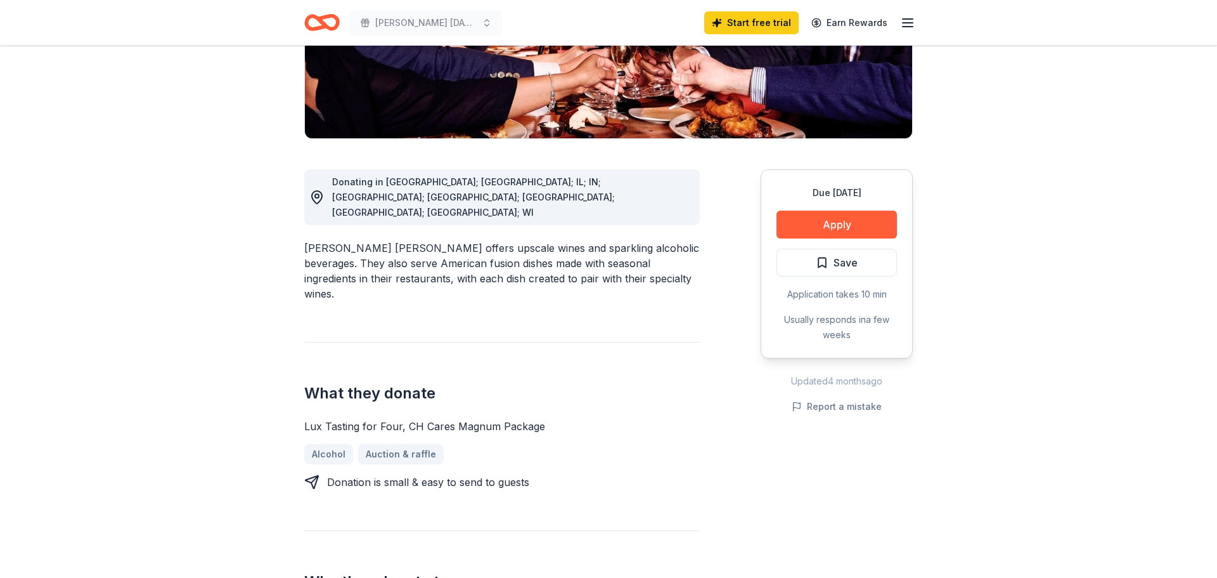
scroll to position [287, 0]
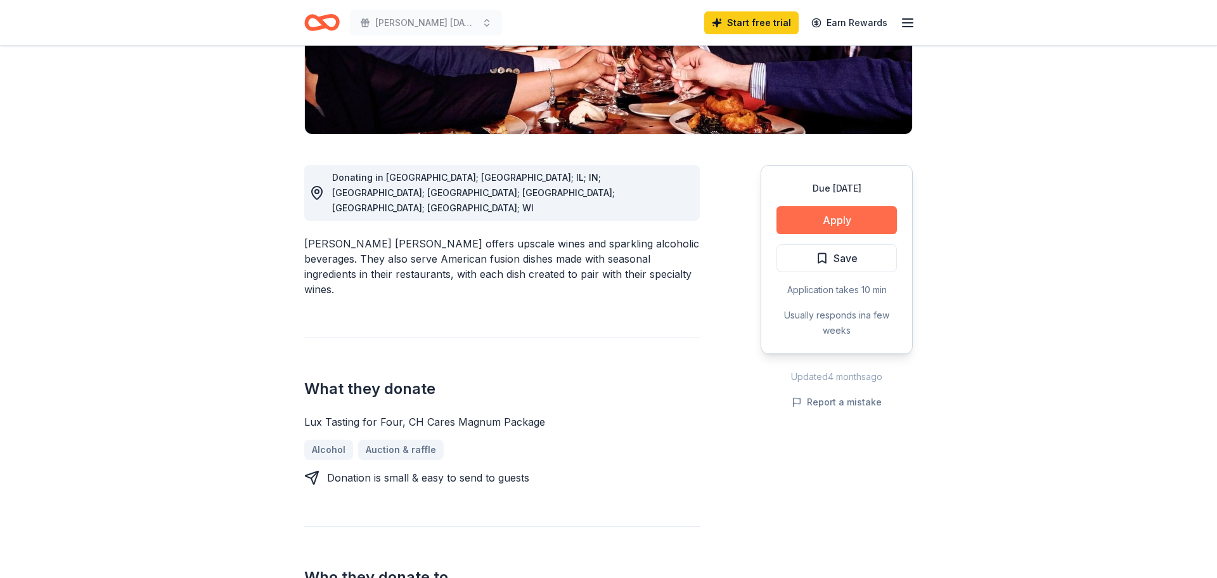
click at [830, 206] on button "Apply" at bounding box center [837, 220] width 120 height 28
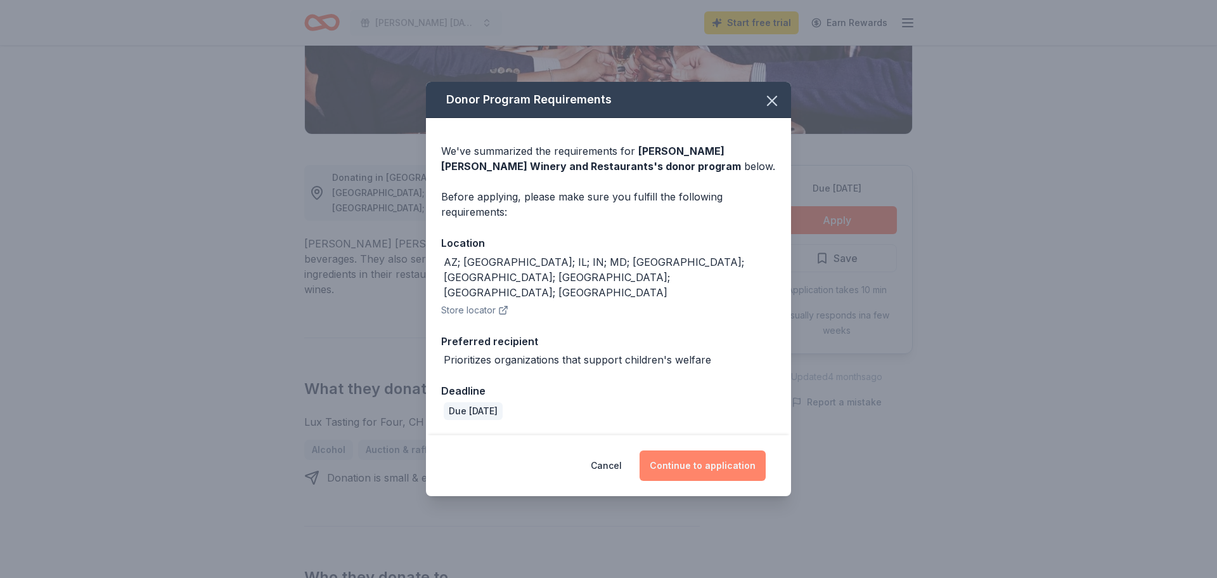
click at [694, 450] on button "Continue to application" at bounding box center [703, 465] width 126 height 30
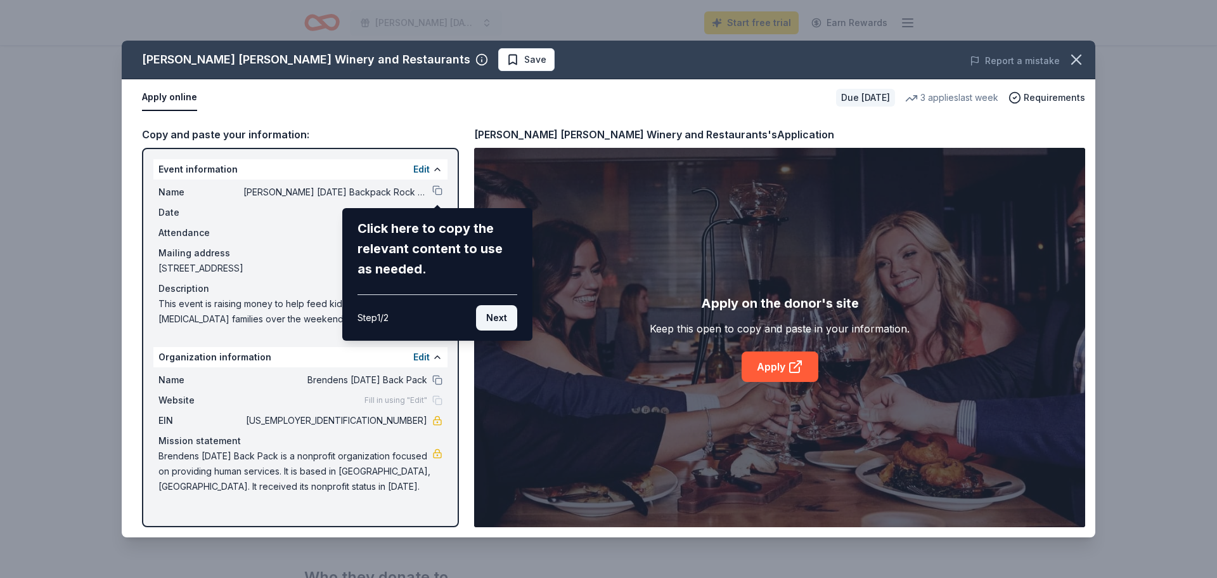
click at [495, 319] on button "Next" at bounding box center [496, 317] width 41 height 25
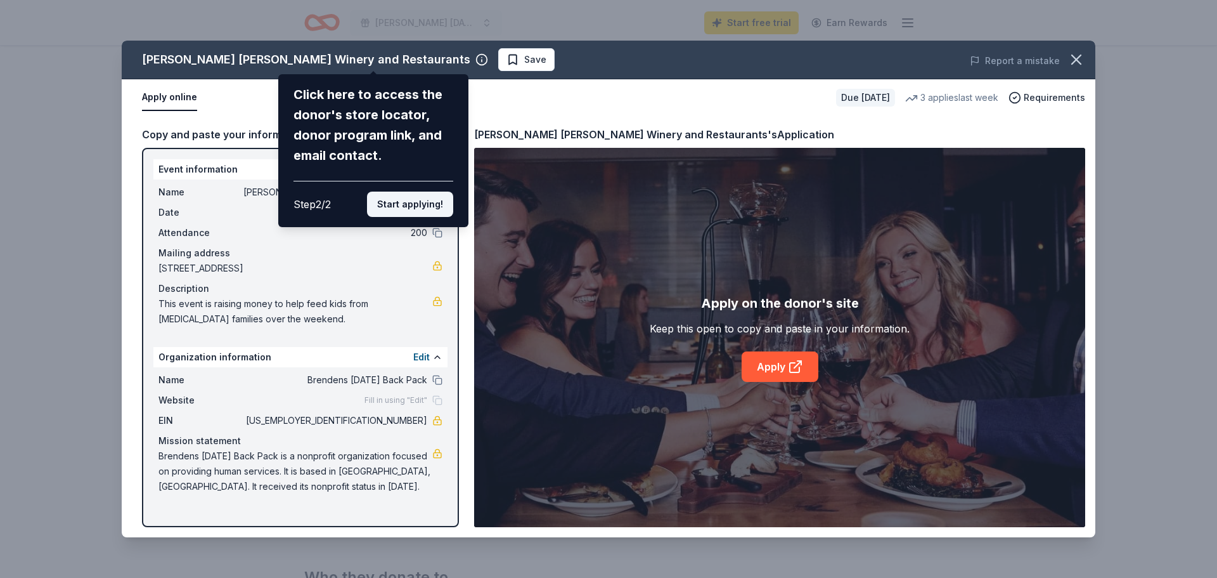
click at [420, 207] on button "Start applying!" at bounding box center [410, 203] width 86 height 25
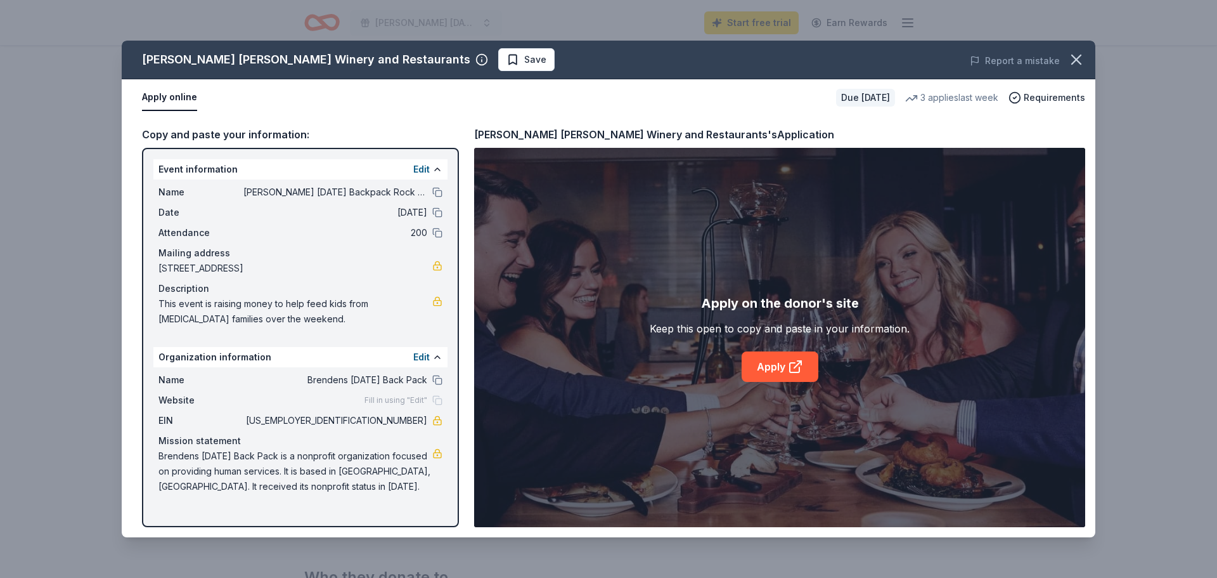
click at [392, 401] on span "Fill in using "Edit"" at bounding box center [396, 400] width 63 height 10
click at [415, 170] on button "Edit" at bounding box center [421, 169] width 16 height 15
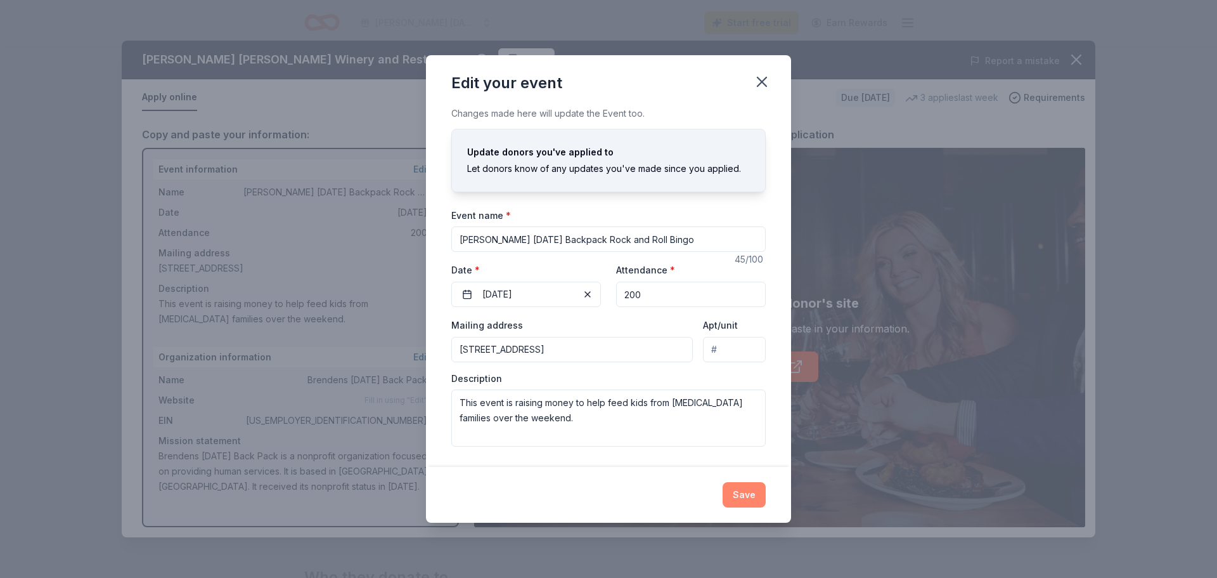
click at [741, 491] on button "Save" at bounding box center [744, 494] width 43 height 25
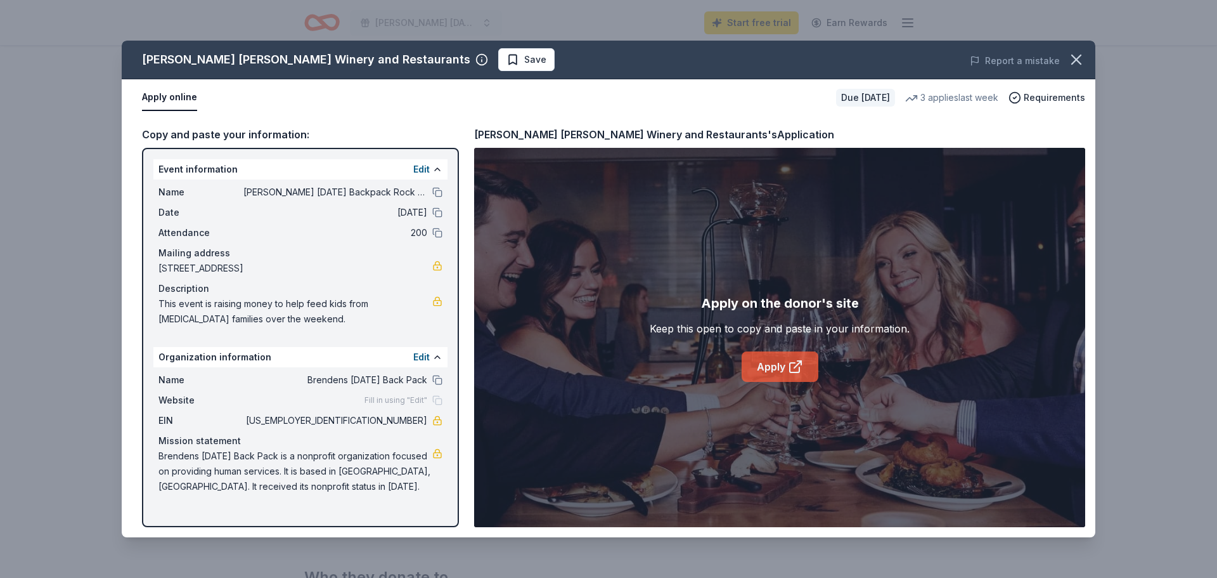
click at [776, 368] on link "Apply" at bounding box center [780, 366] width 77 height 30
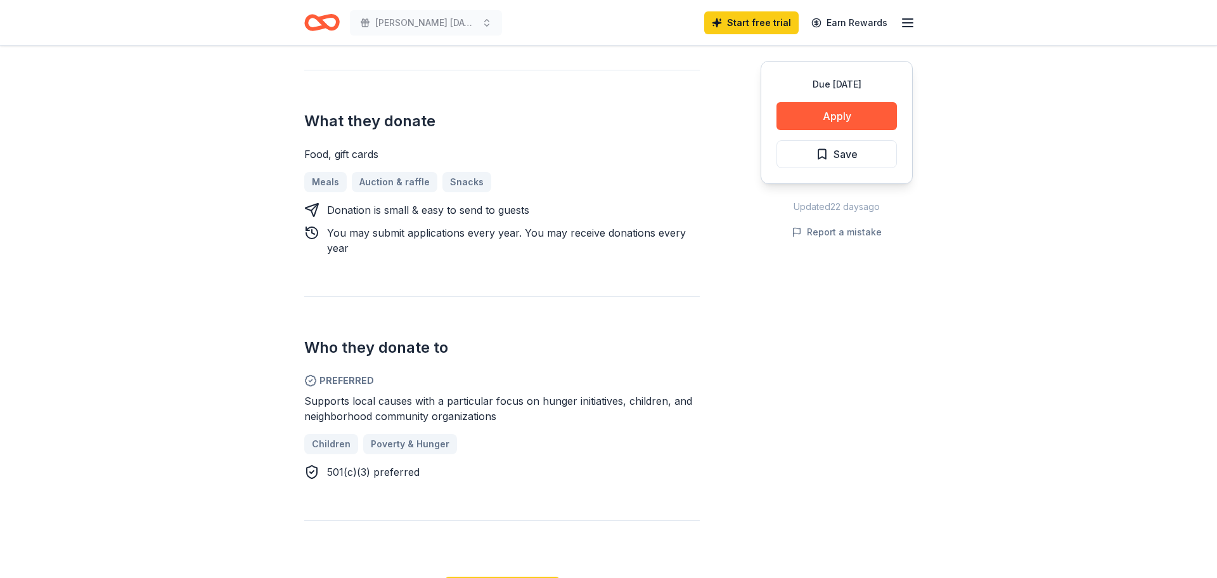
scroll to position [366, 0]
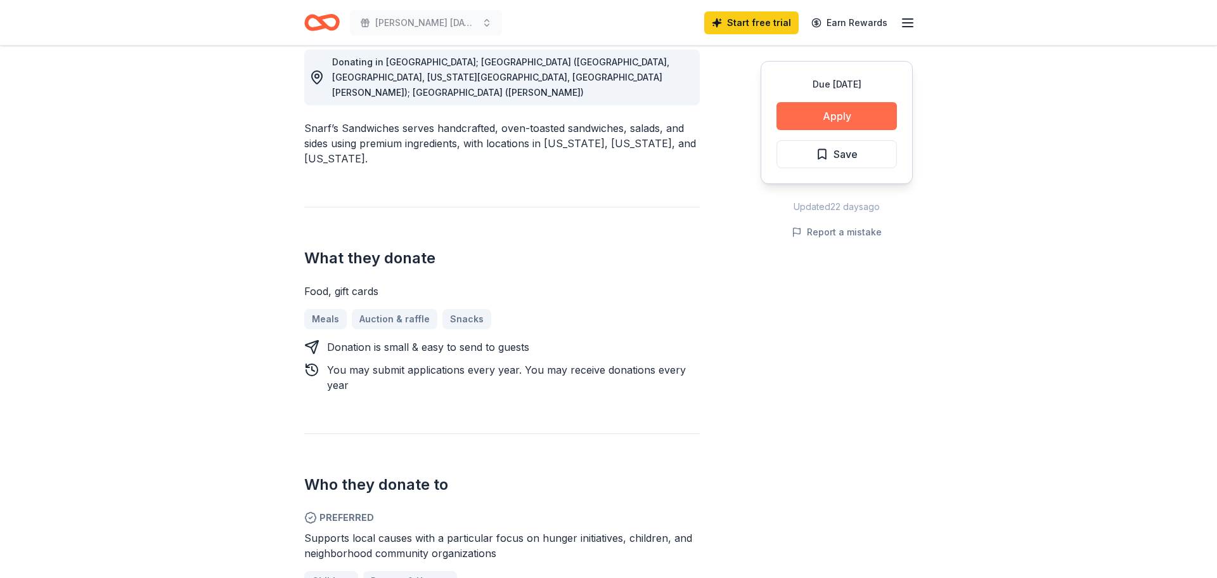
click at [820, 116] on button "Apply" at bounding box center [837, 116] width 120 height 28
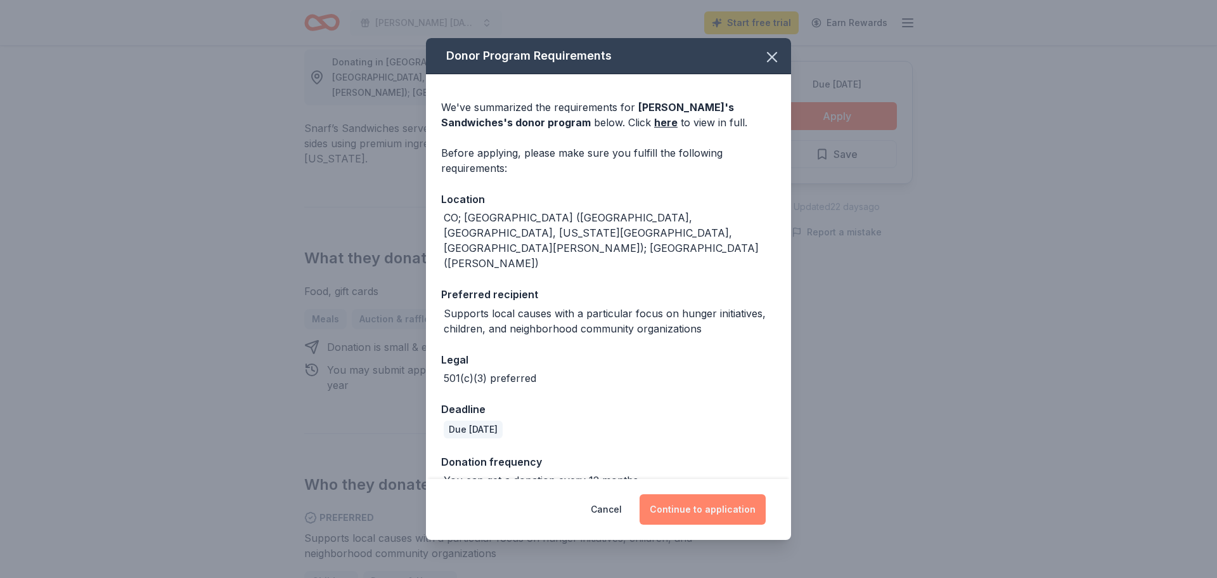
click at [699, 508] on button "Continue to application" at bounding box center [703, 509] width 126 height 30
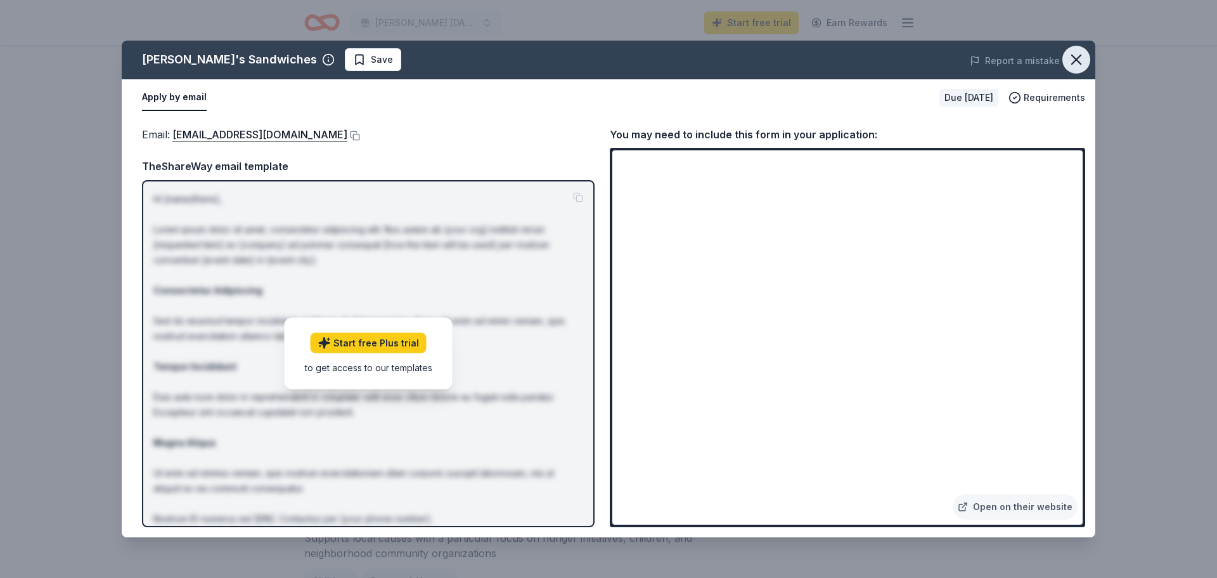
click at [1075, 54] on icon "button" at bounding box center [1077, 60] width 18 height 18
